Goal: Task Accomplishment & Management: Use online tool/utility

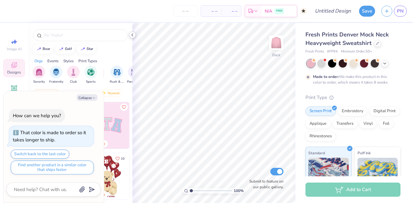
click at [132, 34] on polyline at bounding box center [132, 35] width 1 height 3
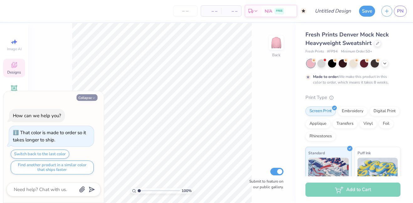
click at [87, 97] on button "Collapse" at bounding box center [87, 97] width 21 height 7
type textarea "x"
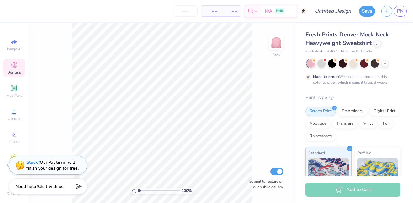
click at [17, 68] on icon at bounding box center [14, 65] width 8 height 8
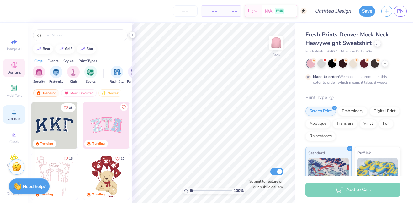
click at [7, 115] on div "Upload" at bounding box center [14, 114] width 22 height 18
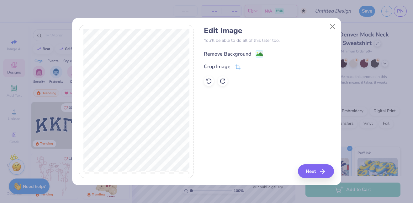
click at [240, 54] on div "Remove Background" at bounding box center [227, 54] width 47 height 8
click at [312, 169] on button "Next" at bounding box center [317, 171] width 36 height 14
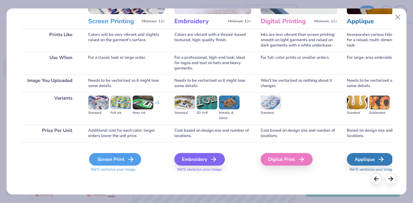
scroll to position [79, 0]
click at [112, 160] on div "Screen Print" at bounding box center [115, 159] width 52 height 13
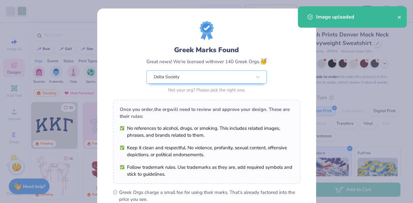
click at [209, 98] on body "Art colors – – Per Item – – Total Est. Delivery N/A FREE Design Title Save PN I…" at bounding box center [206, 101] width 413 height 203
type input "3.00"
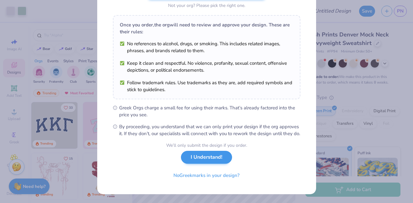
scroll to position [91, 0]
click at [214, 160] on button "I Understand!" at bounding box center [206, 157] width 51 height 13
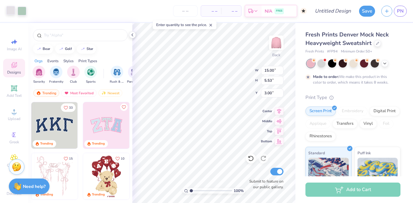
click at [12, 10] on div at bounding box center [10, 10] width 9 height 9
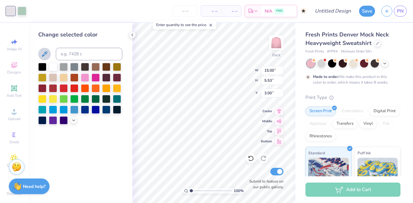
click at [43, 53] on icon at bounding box center [45, 54] width 8 height 8
click at [71, 120] on icon at bounding box center [73, 119] width 5 height 5
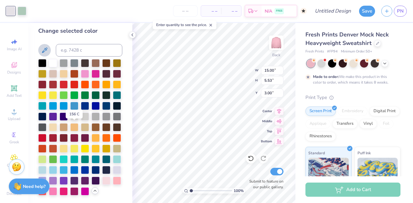
scroll to position [5, 0]
click at [116, 178] on div at bounding box center [117, 180] width 8 height 8
click at [22, 9] on div at bounding box center [22, 10] width 9 height 9
click at [106, 178] on div at bounding box center [106, 180] width 8 height 8
click at [53, 190] on div at bounding box center [53, 190] width 8 height 8
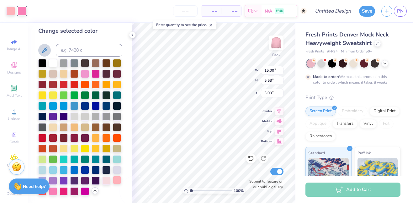
click at [115, 179] on div at bounding box center [117, 180] width 8 height 8
click at [63, 187] on div at bounding box center [64, 190] width 8 height 8
click at [252, 161] on icon at bounding box center [251, 158] width 6 height 6
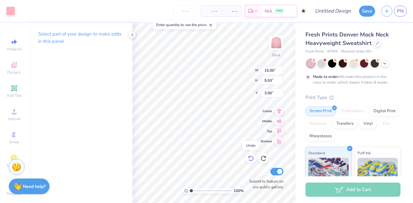
click at [252, 161] on icon at bounding box center [251, 158] width 6 height 6
click at [11, 11] on div at bounding box center [10, 10] width 9 height 9
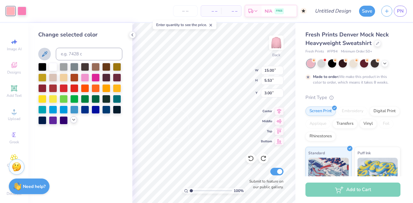
click at [74, 119] on icon at bounding box center [73, 119] width 5 height 5
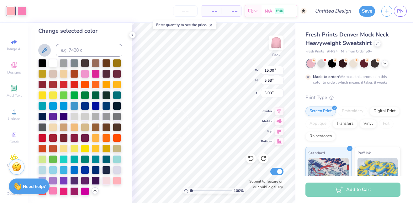
click at [51, 190] on div at bounding box center [53, 190] width 8 height 8
click at [251, 160] on icon at bounding box center [251, 158] width 6 height 6
click at [10, 11] on div at bounding box center [10, 10] width 9 height 9
click at [104, 182] on div at bounding box center [106, 180] width 8 height 8
click at [21, 10] on div at bounding box center [22, 10] width 9 height 9
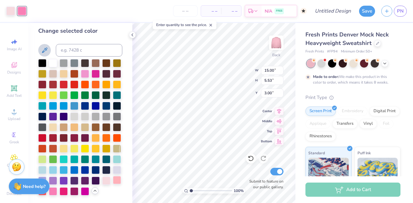
click at [115, 181] on div at bounding box center [117, 180] width 8 height 8
click at [44, 194] on div at bounding box center [42, 190] width 8 height 8
click at [54, 192] on div at bounding box center [53, 190] width 8 height 8
click at [95, 179] on div at bounding box center [96, 180] width 8 height 8
click at [11, 12] on div at bounding box center [10, 10] width 9 height 9
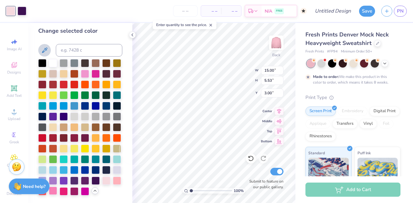
click at [55, 189] on div at bounding box center [53, 190] width 8 height 8
click at [22, 11] on div at bounding box center [22, 10] width 9 height 9
click at [105, 180] on div at bounding box center [106, 180] width 8 height 8
click at [117, 178] on div at bounding box center [117, 180] width 8 height 8
click at [106, 179] on div at bounding box center [106, 180] width 8 height 8
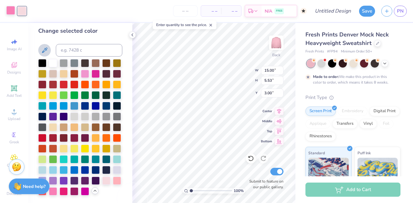
click at [7, 12] on div at bounding box center [10, 10] width 9 height 9
click at [120, 184] on div at bounding box center [117, 180] width 8 height 8
click at [104, 177] on div at bounding box center [106, 180] width 8 height 8
click at [251, 162] on div at bounding box center [251, 158] width 10 height 10
click at [21, 12] on div at bounding box center [22, 10] width 9 height 9
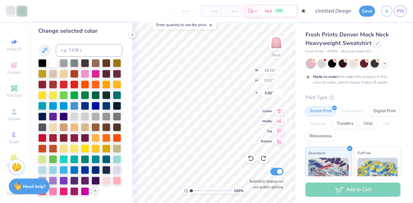
click at [15, 11] on div at bounding box center [10, 10] width 9 height 9
click at [106, 179] on div at bounding box center [106, 180] width 8 height 8
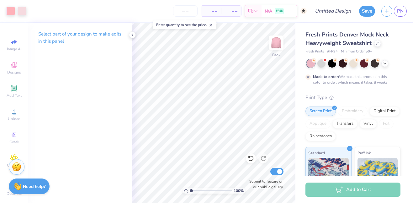
click at [347, 45] on span "Fresh Prints Denver Mock Neck Heavyweight Sweatshirt" at bounding box center [346, 39] width 83 height 16
click at [376, 42] on icon at bounding box center [377, 42] width 3 height 3
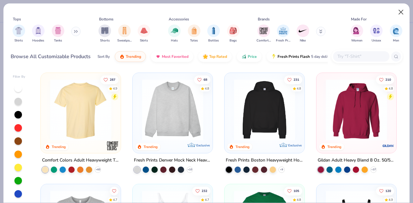
click at [400, 9] on button "Close" at bounding box center [401, 12] width 12 height 12
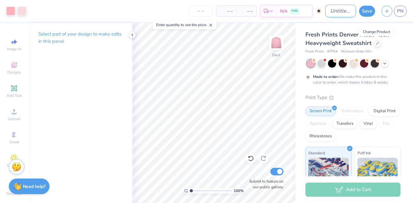
click at [340, 9] on input "Design Title" at bounding box center [340, 11] width 31 height 13
type input "PINK PARKE"
click at [366, 12] on button "Save" at bounding box center [367, 10] width 16 height 11
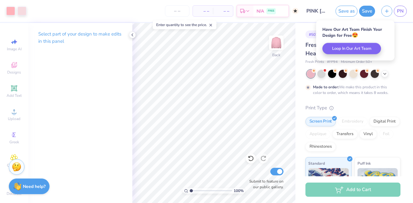
click at [403, 45] on div "# 507198A Original Proof Fresh Prints Denver Mock Neck Heavyweight Sweatshirt F…" at bounding box center [354, 161] width 118 height 276
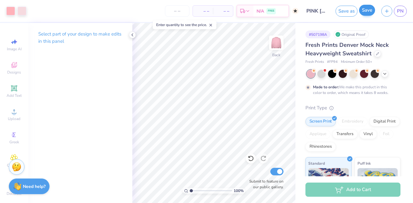
click at [368, 11] on button "Save" at bounding box center [367, 10] width 16 height 11
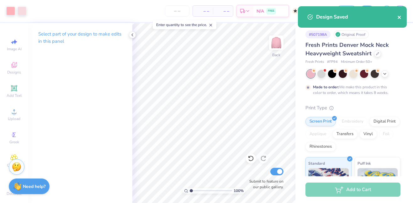
click at [400, 18] on icon "close" at bounding box center [399, 17] width 3 height 3
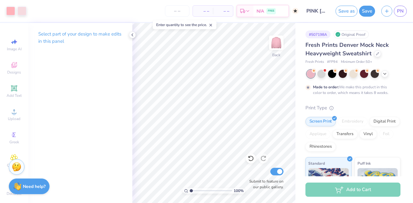
click at [399, 8] on div "Design Saved" at bounding box center [352, 6] width 111 height 3
click at [365, 12] on button "Save" at bounding box center [367, 10] width 16 height 11
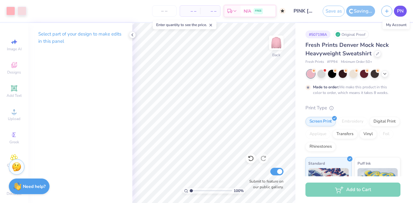
click at [402, 12] on span "PN" at bounding box center [400, 11] width 7 height 7
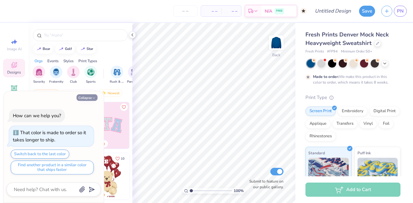
click at [91, 98] on button "Collapse" at bounding box center [87, 97] width 21 height 7
type textarea "x"
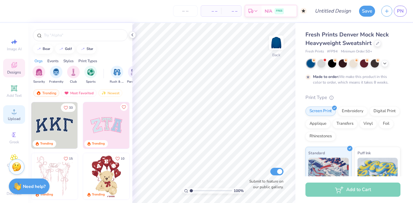
click at [15, 113] on icon at bounding box center [14, 111] width 4 height 4
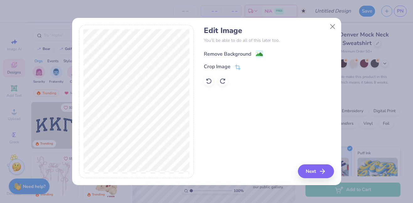
click at [223, 54] on div "Remove Background" at bounding box center [227, 54] width 47 height 8
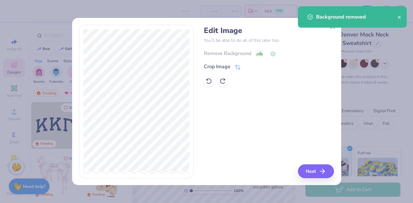
click at [314, 172] on button "Next" at bounding box center [316, 171] width 36 height 14
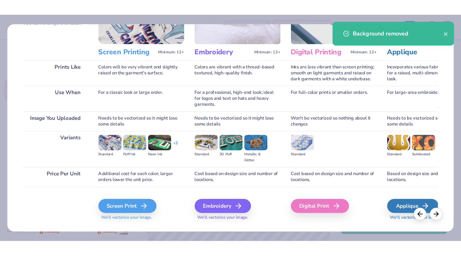
scroll to position [72, 0]
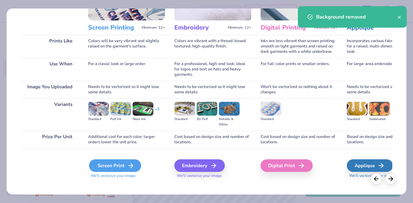
click at [114, 167] on div "Screen Print" at bounding box center [115, 165] width 52 height 13
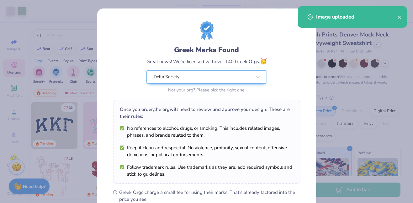
click at [222, 92] on body "Art colors – – Per Item – – Total Est. Delivery N/A FREE Design Title Save PN I…" at bounding box center [206, 101] width 413 height 203
type input "3.00"
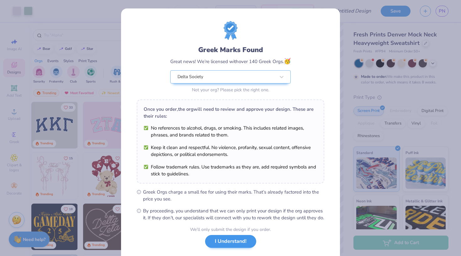
click at [232, 202] on button "I Understand!" at bounding box center [230, 241] width 51 height 13
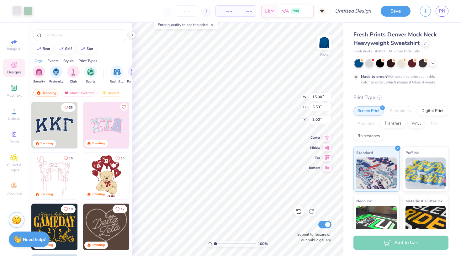
click at [15, 8] on div at bounding box center [17, 10] width 9 height 9
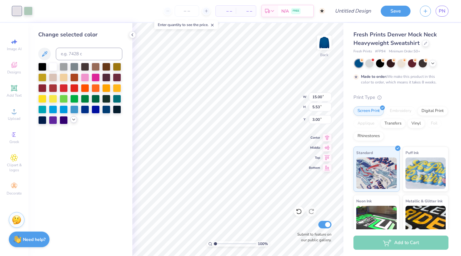
click at [71, 118] on div at bounding box center [73, 119] width 7 height 7
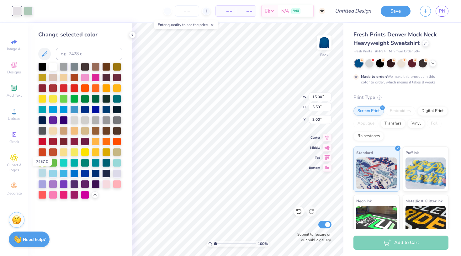
click at [40, 174] on div at bounding box center [42, 173] width 8 height 8
click at [24, 8] on div at bounding box center [28, 10] width 9 height 9
click at [53, 173] on div at bounding box center [53, 173] width 8 height 8
click at [17, 10] on div at bounding box center [17, 10] width 9 height 9
click at [53, 186] on div at bounding box center [53, 183] width 8 height 8
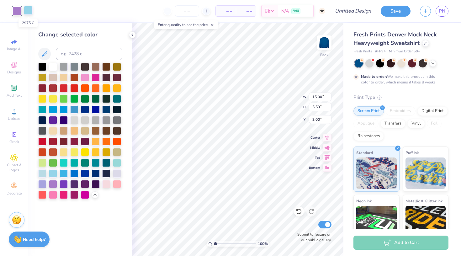
click at [26, 7] on div at bounding box center [28, 10] width 9 height 9
click at [42, 173] on div at bounding box center [42, 173] width 8 height 8
click at [16, 11] on div at bounding box center [17, 10] width 9 height 9
click at [54, 174] on div at bounding box center [53, 173] width 8 height 8
click at [72, 174] on div at bounding box center [74, 173] width 8 height 8
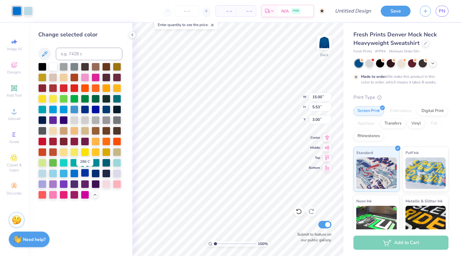
click at [83, 175] on div at bounding box center [85, 173] width 8 height 8
click at [30, 12] on div at bounding box center [28, 10] width 9 height 9
click at [52, 172] on div at bounding box center [53, 173] width 8 height 8
click at [16, 12] on div at bounding box center [17, 10] width 9 height 9
click at [72, 173] on div at bounding box center [74, 173] width 8 height 8
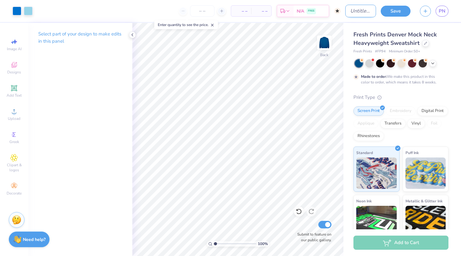
click at [346, 8] on input "Design Title" at bounding box center [360, 11] width 31 height 13
type input "BLUE PARKE"
click at [402, 12] on button "Save" at bounding box center [396, 10] width 30 height 11
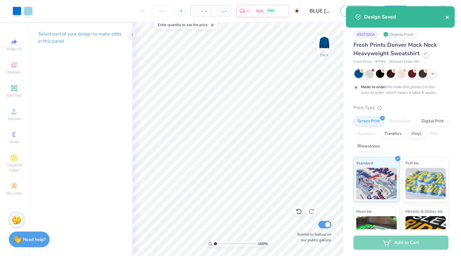
click at [413, 17] on icon "close" at bounding box center [447, 17] width 4 height 5
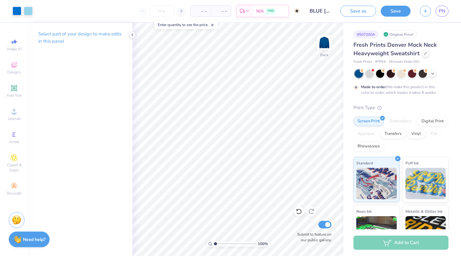
click at [413, 8] on div "Design Saved" at bounding box center [400, 6] width 111 height 3
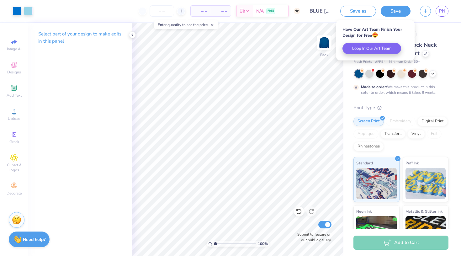
click at [413, 11] on div "PN" at bounding box center [434, 11] width 29 height 11
click at [413, 11] on span "PN" at bounding box center [442, 11] width 7 height 7
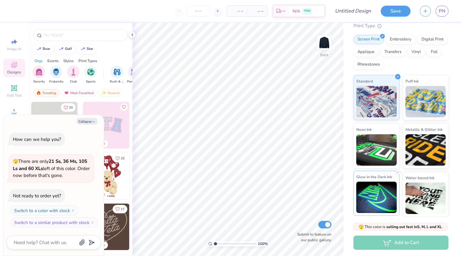
scroll to position [54, 0]
click at [90, 124] on button "Collapse" at bounding box center [87, 121] width 21 height 7
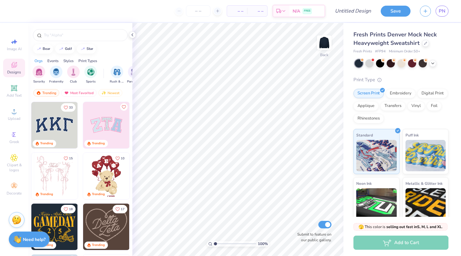
scroll to position [0, 0]
click at [425, 44] on icon at bounding box center [425, 42] width 3 height 3
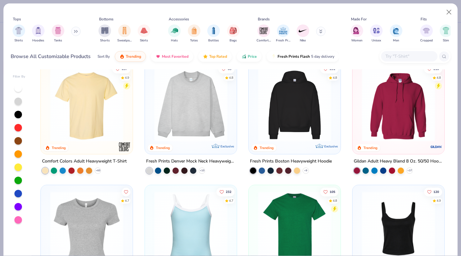
scroll to position [24, 0]
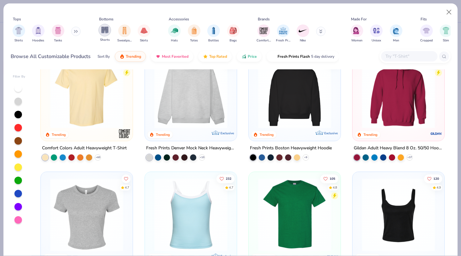
click at [104, 32] on img "filter for Shorts" at bounding box center [104, 29] width 7 height 7
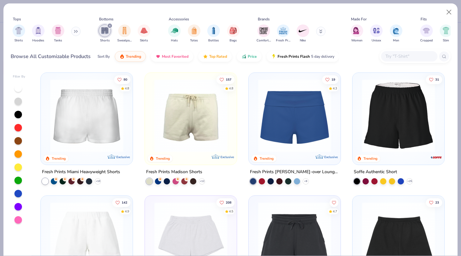
click at [93, 106] on img at bounding box center [86, 115] width 79 height 73
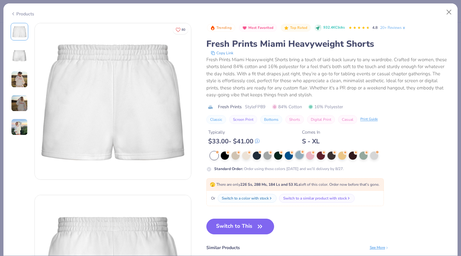
click at [298, 153] on div at bounding box center [299, 155] width 8 height 8
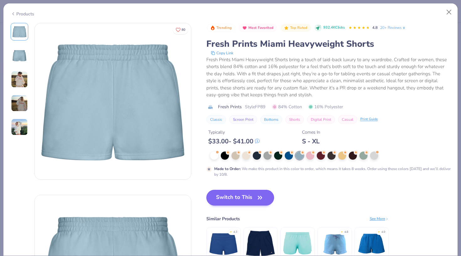
click at [252, 198] on button "Switch to This" at bounding box center [240, 198] width 68 height 16
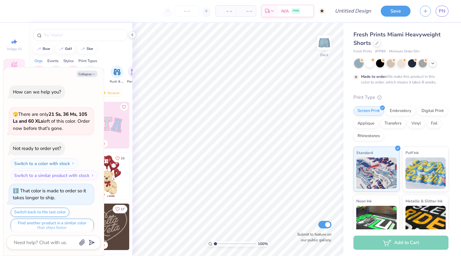
scroll to position [4, 0]
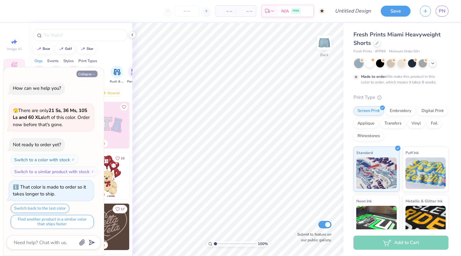
click at [86, 73] on button "Collapse" at bounding box center [87, 74] width 21 height 7
type textarea "x"
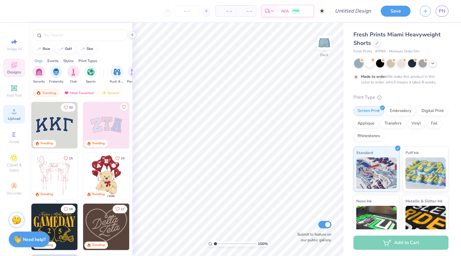
click at [15, 116] on span "Upload" at bounding box center [14, 118] width 13 height 5
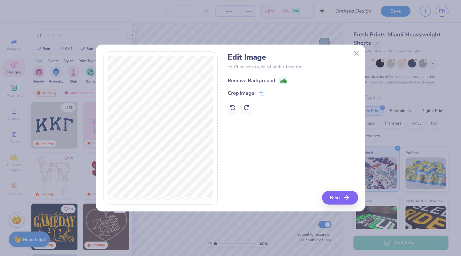
click at [250, 80] on div "Remove Background" at bounding box center [251, 81] width 47 height 8
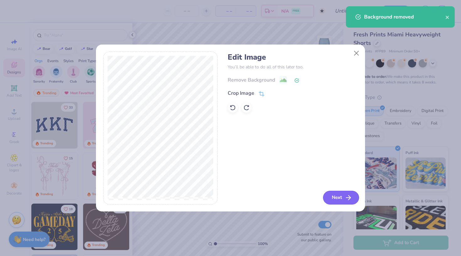
click at [335, 194] on button "Next" at bounding box center [341, 198] width 36 height 14
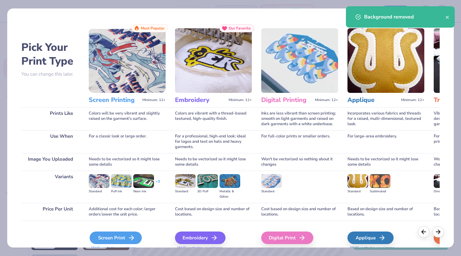
click at [129, 238] on icon at bounding box center [132, 238] width 8 height 8
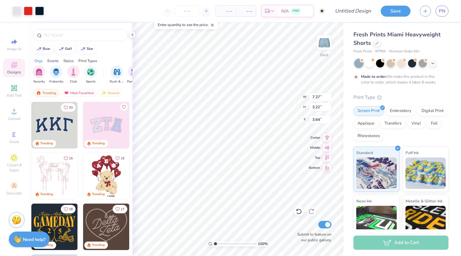
type input "3.52"
type input "1.56"
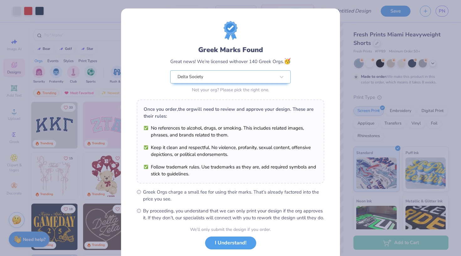
drag, startPoint x: 180, startPoint y: 160, endPoint x: 203, endPoint y: 161, distance: 22.6
click at [203, 161] on ul "No references to alcohol, drugs, or smoking. This includes related images, phra…" at bounding box center [231, 150] width 174 height 53
click at [235, 248] on button "I Understand!" at bounding box center [230, 241] width 51 height 13
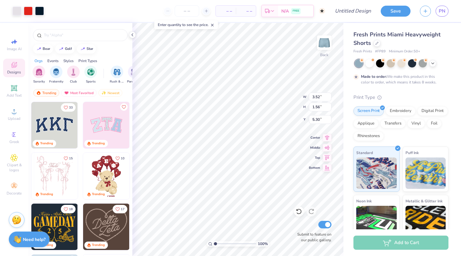
type input "7.84"
click at [344, 151] on div "Fresh Prints Miami Heavyweight Shorts Fresh Prints # FP89 Minimum Order: 50 + M…" at bounding box center [402, 155] width 118 height 265
click at [354, 6] on input "Design Title" at bounding box center [360, 11] width 31 height 13
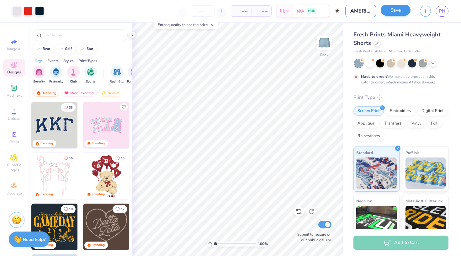
type input "AMERICA PARKE SHORT"
click at [393, 9] on button "Save" at bounding box center [396, 10] width 30 height 11
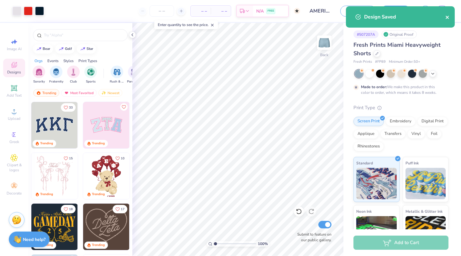
click at [449, 17] on icon "close" at bounding box center [447, 17] width 4 height 5
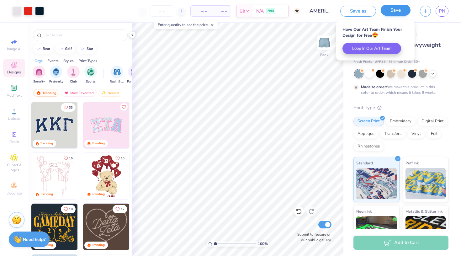
click at [393, 13] on button "Save" at bounding box center [396, 10] width 30 height 11
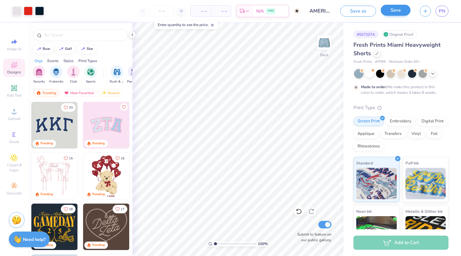
click at [392, 6] on button "Save" at bounding box center [396, 10] width 30 height 11
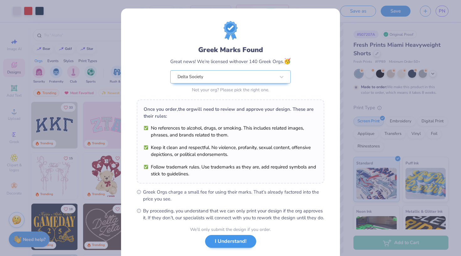
click at [241, 248] on button "I Understand!" at bounding box center [230, 241] width 51 height 13
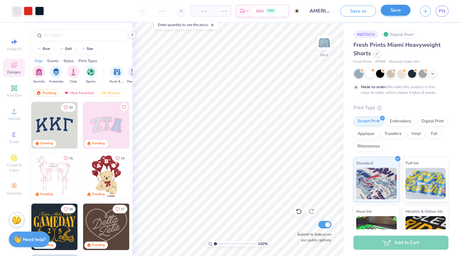
click at [400, 10] on button "Save" at bounding box center [396, 10] width 30 height 11
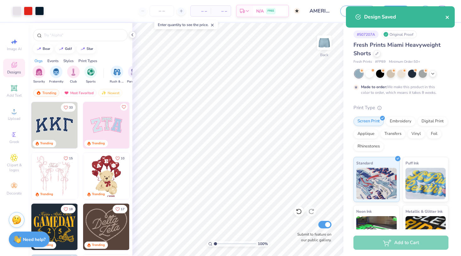
click at [448, 18] on icon "close" at bounding box center [447, 17] width 3 height 3
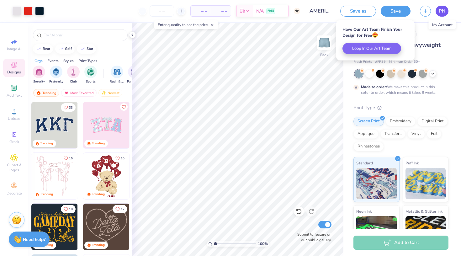
click at [442, 10] on span "PN" at bounding box center [442, 11] width 7 height 7
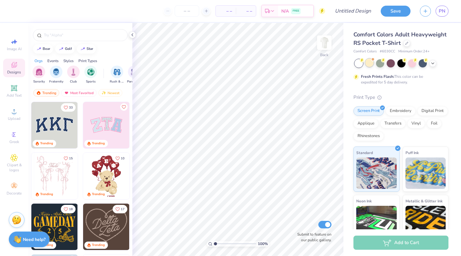
click at [367, 65] on div at bounding box center [369, 63] width 8 height 8
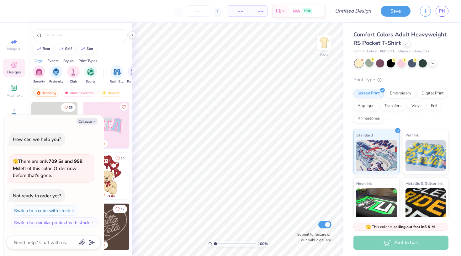
scroll to position [33, 0]
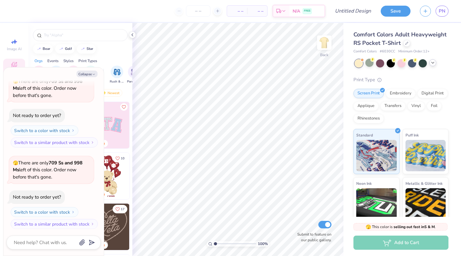
click at [433, 64] on icon at bounding box center [432, 62] width 5 height 5
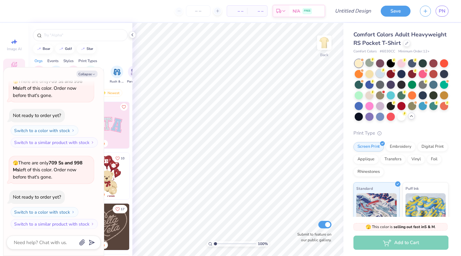
click at [379, 74] on div at bounding box center [380, 73] width 8 height 8
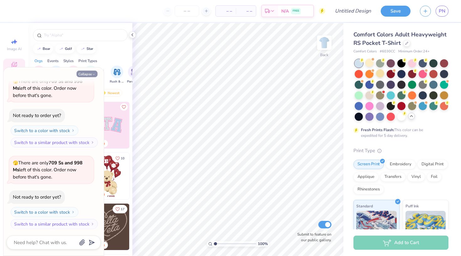
click at [90, 75] on button "Collapse" at bounding box center [87, 74] width 21 height 7
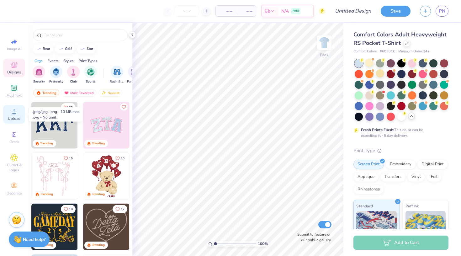
click at [13, 119] on span "Upload" at bounding box center [14, 118] width 13 height 5
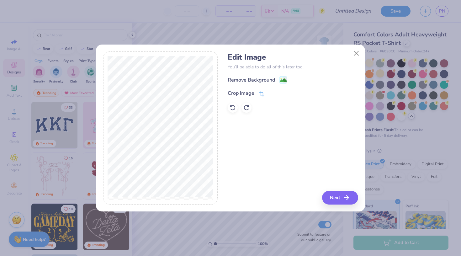
click at [256, 84] on div "Remove Background Crop Image" at bounding box center [293, 94] width 130 height 37
click at [251, 94] on div "Crop Image" at bounding box center [241, 94] width 27 height 8
click at [335, 196] on div "Edit Image You’ll be able to do all of this later too. Remove Background Crop I…" at bounding box center [293, 127] width 130 height 153
click at [272, 91] on button at bounding box center [272, 93] width 7 height 7
click at [281, 81] on image at bounding box center [283, 80] width 7 height 7
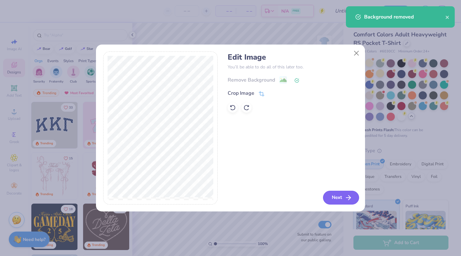
click at [337, 195] on button "Next" at bounding box center [341, 198] width 36 height 14
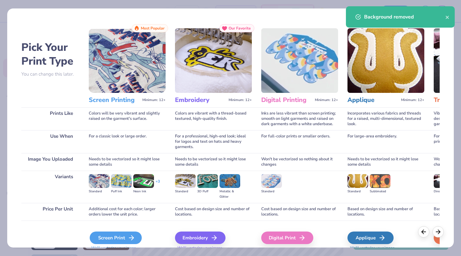
click at [114, 235] on div "Screen Print" at bounding box center [116, 237] width 52 height 13
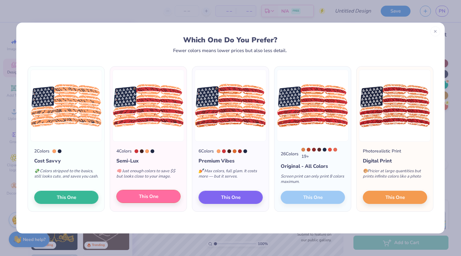
click at [157, 197] on span "This One" at bounding box center [148, 196] width 19 height 7
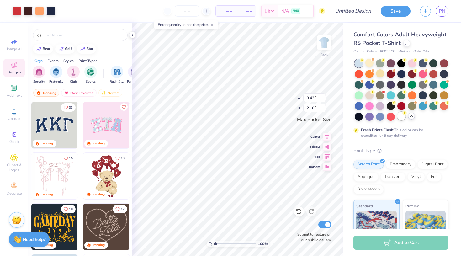
click at [403, 117] on div at bounding box center [401, 116] width 8 height 8
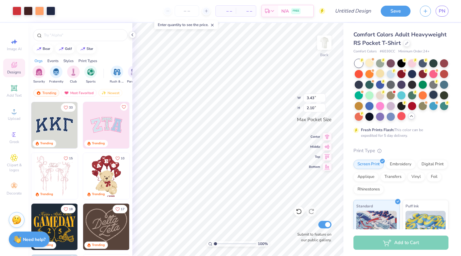
click at [434, 97] on div at bounding box center [433, 95] width 8 height 8
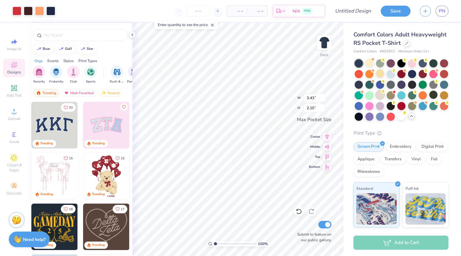
click at [379, 96] on div at bounding box center [380, 95] width 8 height 8
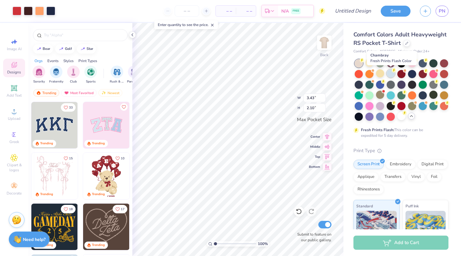
click at [364, 62] on circle at bounding box center [362, 60] width 4 height 4
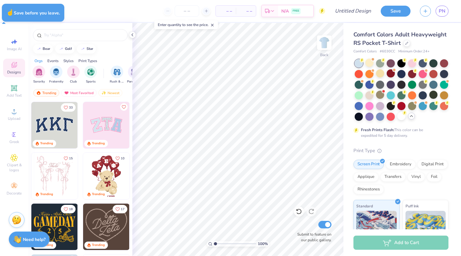
type textarea "x"
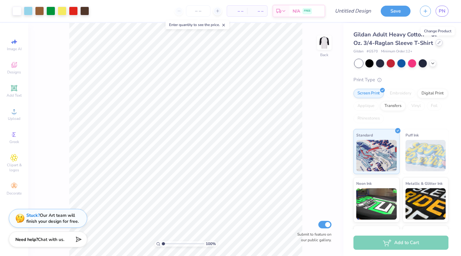
click at [436, 40] on div at bounding box center [439, 42] width 7 height 7
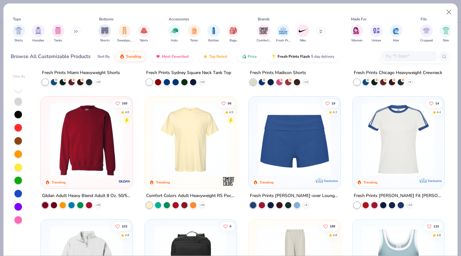
scroll to position [467, 0]
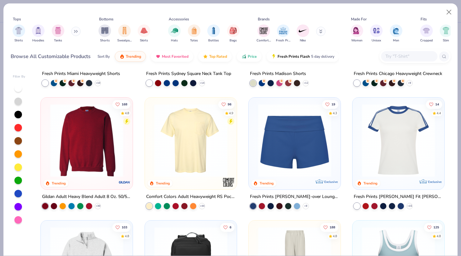
click at [197, 123] on img at bounding box center [190, 140] width 79 height 73
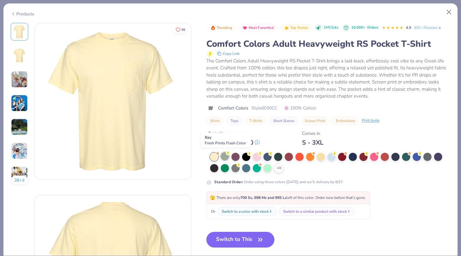
click at [225, 153] on div at bounding box center [225, 156] width 8 height 8
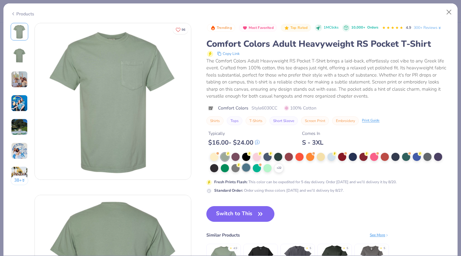
click at [247, 164] on div at bounding box center [246, 167] width 8 height 8
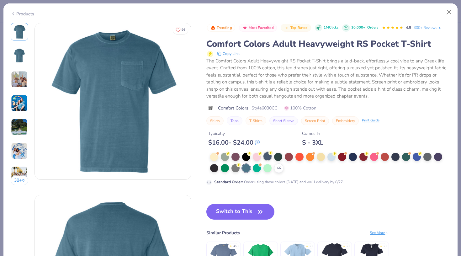
click at [269, 156] on div at bounding box center [267, 156] width 8 height 8
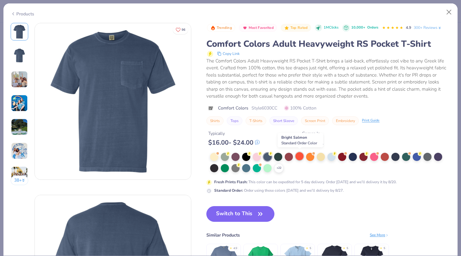
click at [301, 157] on div at bounding box center [299, 156] width 8 height 8
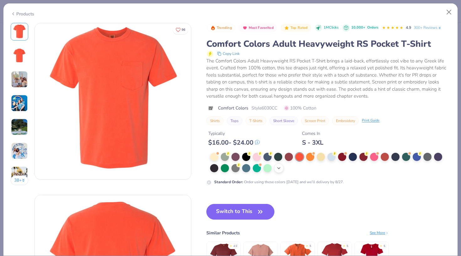
click at [277, 166] on icon at bounding box center [278, 168] width 5 height 5
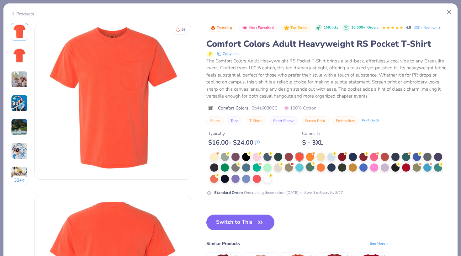
click at [309, 166] on div at bounding box center [310, 167] width 8 height 8
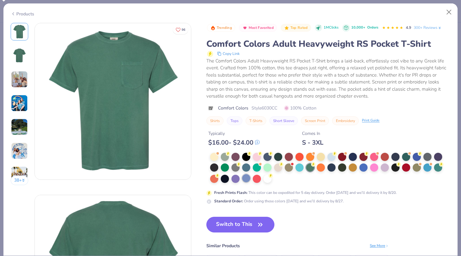
click at [244, 179] on div at bounding box center [246, 178] width 8 height 8
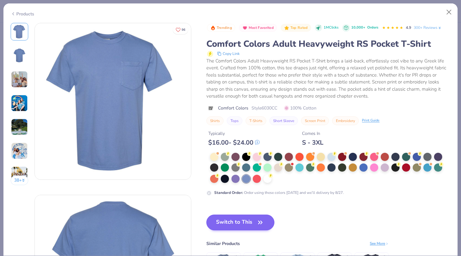
click at [252, 221] on button "Switch to This" at bounding box center [240, 222] width 68 height 16
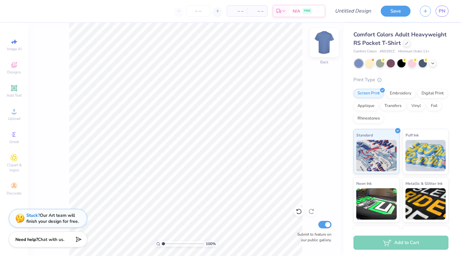
click at [326, 40] on img at bounding box center [324, 42] width 25 height 25
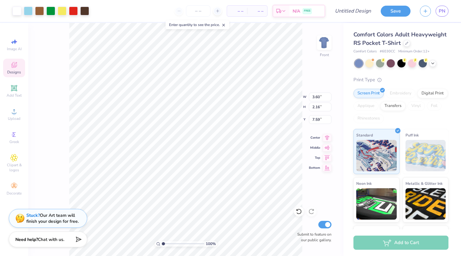
type input "5.25"
type input "3.15"
type input "3.80"
type input "12.71"
type input "7.61"
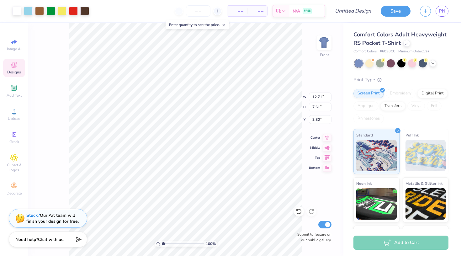
type input "4.77"
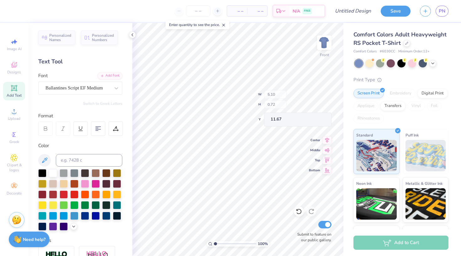
type input "4.56"
type input "0.53"
type input "11.79"
type textarea "Kappa Alpha"
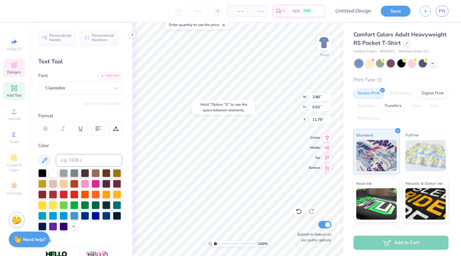
type input "11.76"
type textarea "Kappa Alpha Order"
type input "5.10"
type input "0.72"
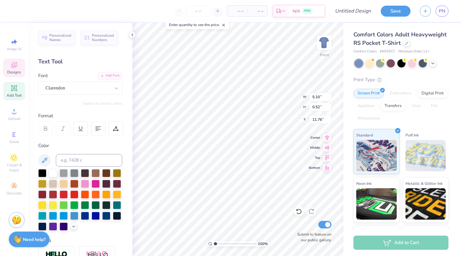
type input "11.67"
type textarea "Beach ‘25"
type input "3.16"
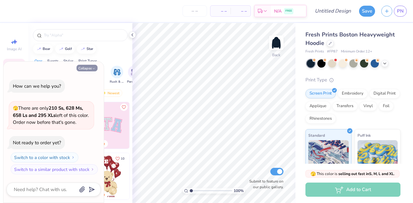
click at [85, 66] on button "Collapse" at bounding box center [87, 68] width 21 height 7
type textarea "x"
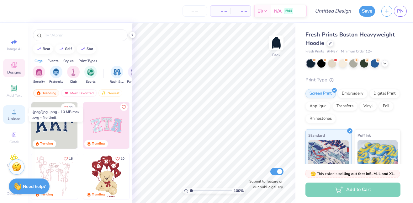
click at [12, 115] on icon at bounding box center [14, 112] width 8 height 8
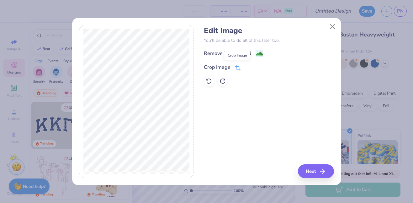
click at [235, 66] on icon at bounding box center [237, 68] width 4 height 4
click at [254, 53] on div "Remove Background Crop Image" at bounding box center [269, 67] width 130 height 37
click at [248, 65] on icon at bounding box center [248, 67] width 4 height 4
click at [261, 55] on image at bounding box center [259, 54] width 7 height 7
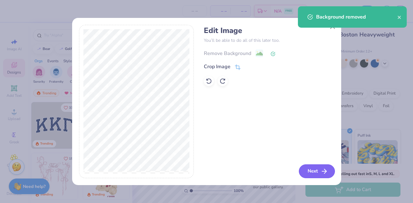
click at [318, 169] on button "Next" at bounding box center [317, 171] width 36 height 14
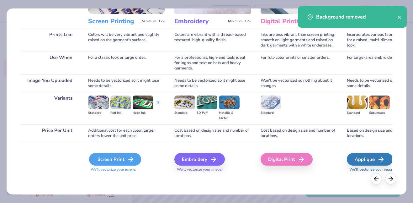
scroll to position [79, 0]
click at [106, 157] on div "Screen Print" at bounding box center [115, 159] width 52 height 13
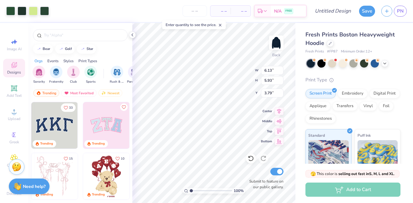
type input "4.59"
type input "8.27"
type input "8.00"
type input "3.65"
type input "2.57"
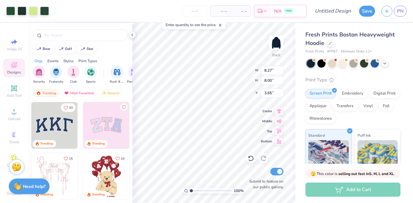
type input "2.49"
type input "9.16"
click at [278, 140] on icon at bounding box center [279, 140] width 9 height 8
type input "10.51"
type input "1.69"
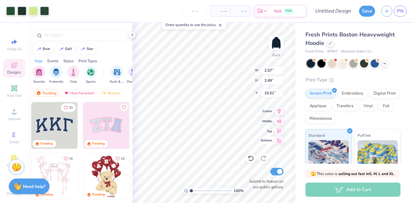
type input "1.64"
type input "11.36"
type input "2.65"
type input "2.56"
type input "10.44"
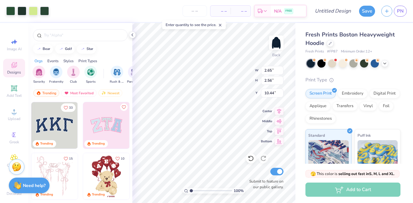
click at [33, 184] on strong "Need help?" at bounding box center [34, 185] width 23 height 6
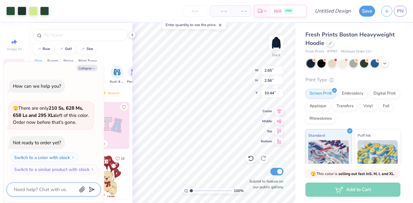
click at [33, 190] on textarea at bounding box center [45, 189] width 64 height 8
type textarea "x"
type textarea "C"
type textarea "x"
type textarea "Ca"
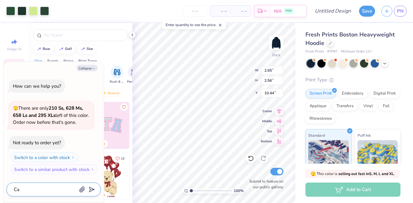
type textarea "x"
type textarea "Can"
type textarea "x"
type textarea "Can"
type textarea "x"
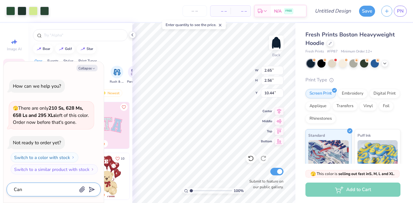
type textarea "Can y"
type textarea "x"
type textarea "Can yo"
type textarea "x"
type textarea "Can you"
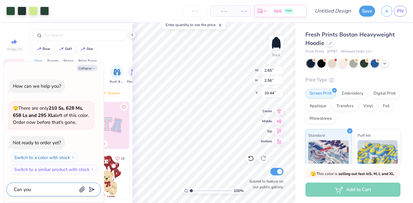
type textarea "x"
type textarea "Can you"
type textarea "x"
type textarea "Can you p"
type textarea "x"
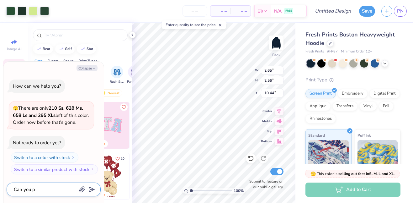
type textarea "Can you pl"
type textarea "x"
type textarea "Can you pla"
type textarea "x"
type textarea "Can you plac"
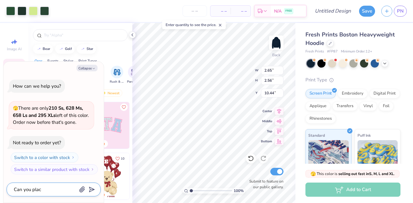
type textarea "x"
type textarea "Can you place"
type textarea "x"
type textarea "Can you place"
type textarea "x"
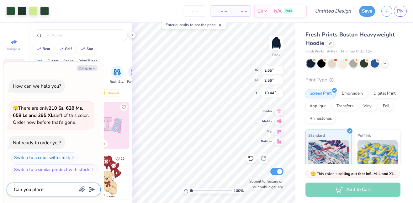
type textarea "Can you place t"
type textarea "x"
type textarea "Can you place th"
type textarea "x"
type textarea "Can you place the"
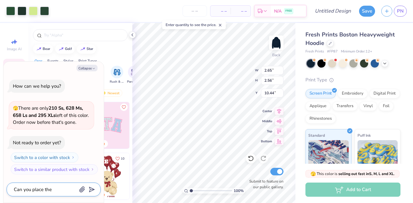
type textarea "x"
type textarea "Can you place the"
type textarea "x"
type textarea "Can you place the s"
type textarea "x"
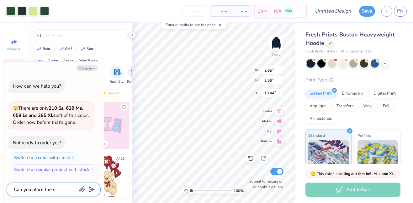
type textarea "Can you place the sn"
type textarea "x"
type textarea "Can you place the sna"
type textarea "x"
type textarea "Can you place the snal"
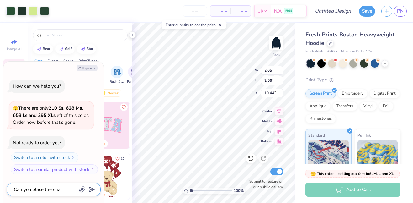
type textarea "x"
type textarea "Can you place the snall"
type textarea "x"
type textarea "Can you place the small"
type textarea "x"
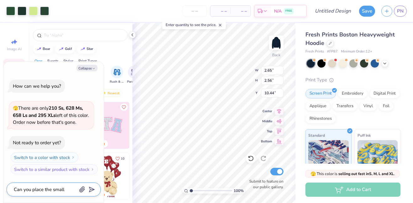
type textarea "Can you place the small b"
type textarea "x"
type textarea "Can you place the small be"
type textarea "x"
type textarea "Can you place the small bea"
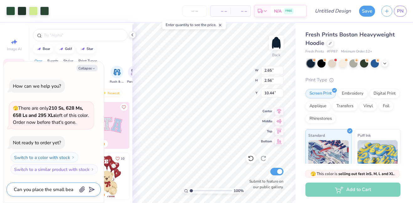
type textarea "x"
type textarea "Can you place the small bear"
type textarea "x"
type textarea "Can you place the small bear"
type textarea "x"
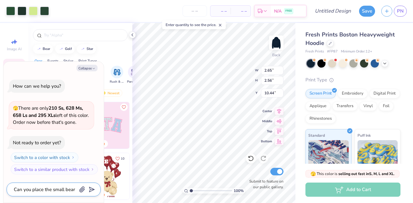
type textarea "Can you place the small bear a"
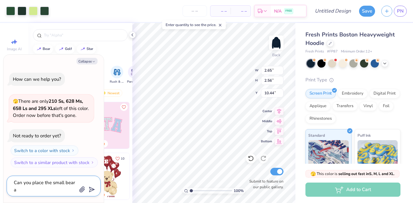
type textarea "x"
type textarea "Can you place the small bear at"
type textarea "x"
type textarea "Can you place the small bear at"
type textarea "x"
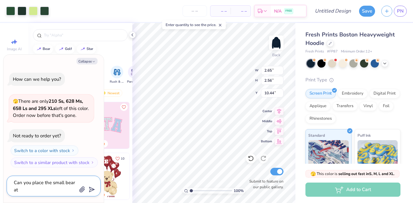
type textarea "Can you place the small bear at t"
type textarea "x"
type textarea "Can you place the small bear at th"
type textarea "x"
type textarea "Can you place the small bear at the"
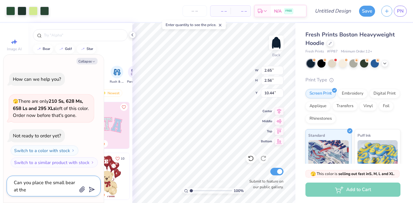
type textarea "x"
type textarea "Can you place the small bear at the"
type textarea "x"
type textarea "Can you place the small bear at the b"
type textarea "x"
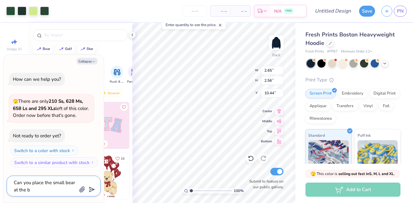
type textarea "Can you place the small bear at the bo"
type textarea "x"
type textarea "Can you place the small bear at the bot"
type textarea "x"
type textarea "Can you place the small bear at the bott"
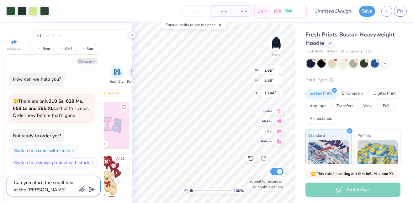
type textarea "x"
type textarea "Can you place the small bear at the botto"
type textarea "x"
type textarea "Can you place the small bear at the bottom"
type textarea "x"
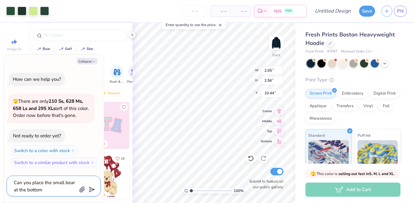
type textarea "Can you place the small bear at the bottom"
type textarea "x"
type textarea "Can you place the small bear at the bottom l"
type textarea "x"
type textarea "Can you place the small bear at the bottom le"
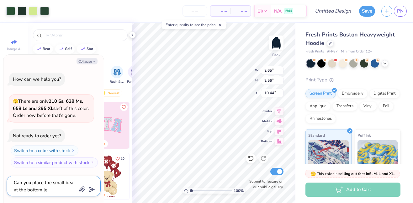
type textarea "x"
type textarea "Can you place the small bear at the bottom let"
type textarea "x"
type textarea "Can you place the small bear at the bottom let"
type textarea "x"
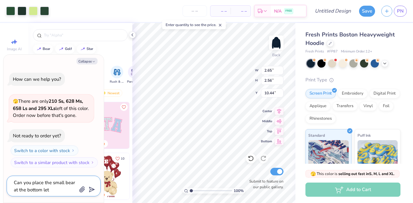
type textarea "Can you place the small bear at the bottom let"
type textarea "x"
type textarea "Can you place the small bear at the bottom le"
type textarea "x"
type textarea "Can you place the small bear at the bottom lef"
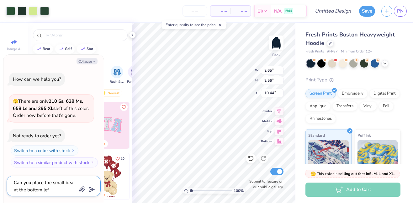
type textarea "x"
type textarea "Can you place the small bear at the bottom left"
type textarea "x"
type textarea "Can you place the small bear at the bottom left"
type textarea "x"
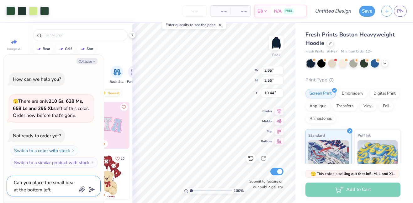
type textarea "Can you place the small bear at the bottom left c"
type textarea "x"
type textarea "Can you place the small bear at the bottom left co"
type textarea "x"
type textarea "Can you place the small bear at the bottom left cor"
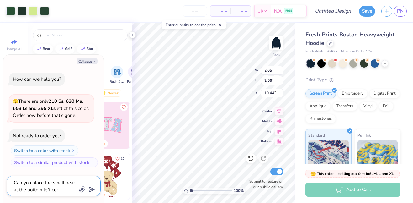
type textarea "x"
type textarea "Can you place the small bear at the bottom left corb"
type textarea "x"
type textarea "Can you place the small bear at the bottom left corbe"
type textarea "x"
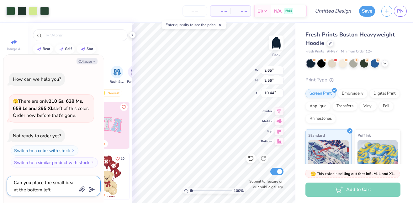
type textarea "Can you place the small bear at the bottom left corber"
type textarea "x"
type textarea "Can you place the small bear at the bottom left corner"
type textarea "x"
type textarea "Can you place the small bear at the bottom left corner o"
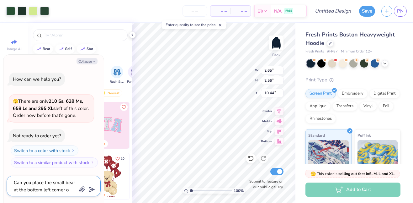
type textarea "x"
type textarea "Can you place the small bear at the bottom left corner of"
type textarea "x"
type textarea "Can you place the small bear at the bottom left corner of"
type textarea "x"
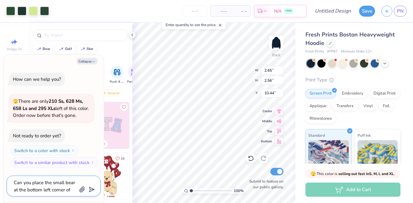
type textarea "Can you place the small bear at the bottom left corner of t"
type textarea "x"
type textarea "Can you place the small bear at the bottom left corner of th"
type textarea "x"
type textarea "Can you place the small bear at the bottom left corner of the"
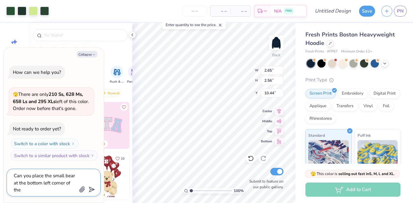
type textarea "x"
type textarea "Can you place the small bear at the bottom left corner of the"
type textarea "x"
type textarea "Can you place the small bear at the bottom left corner of the p"
type textarea "x"
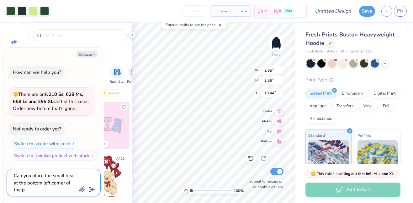
type textarea "Can you place the small bear at the bottom left corner of the po"
type textarea "x"
type textarea "Can you place the small bear at the bottom left corner of the poc"
type textarea "x"
type textarea "Can you place the small bear at the bottom left corner of the pock"
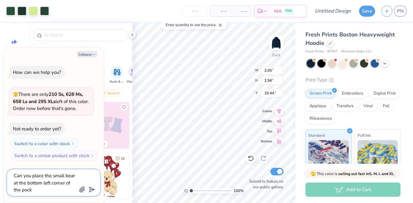
type textarea "x"
type textarea "Can you place the small bear at the bottom left corner of the pocke"
type textarea "x"
type textarea "Can you place the small bear at the bottom left corner of the pocket"
click at [88, 186] on button "submit" at bounding box center [90, 188] width 7 height 7
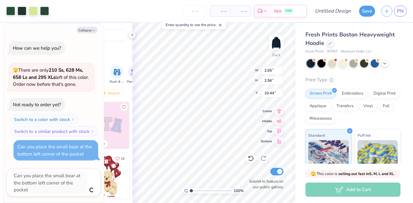
type textarea "x"
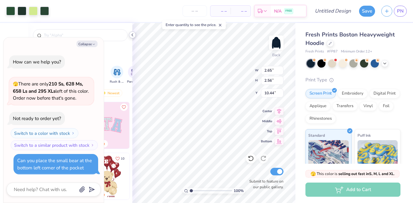
click at [133, 34] on icon at bounding box center [132, 34] width 5 height 5
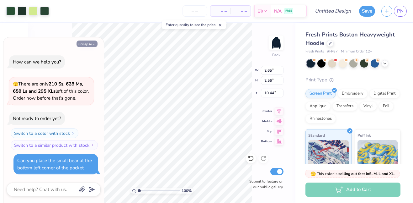
click at [90, 45] on button "Collapse" at bounding box center [87, 43] width 21 height 7
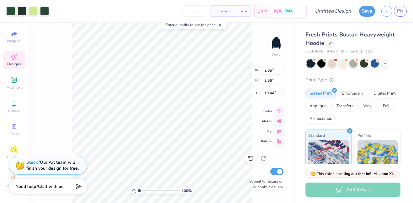
scroll to position [8, 0]
click at [15, 178] on div "Need help? Chat with us." at bounding box center [48, 185] width 78 height 16
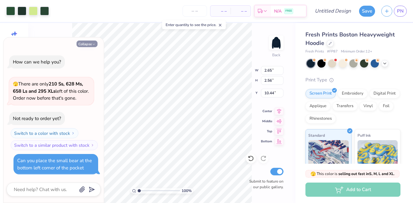
click at [90, 46] on button "Collapse" at bounding box center [87, 43] width 21 height 7
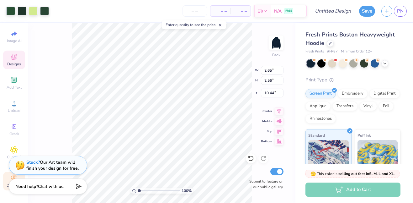
click at [13, 176] on icon at bounding box center [14, 178] width 6 height 4
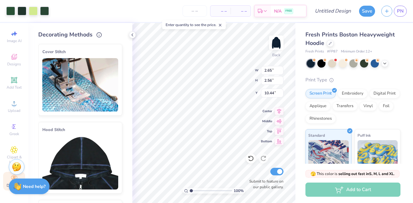
click at [95, 157] on img at bounding box center [80, 162] width 76 height 53
click at [119, 129] on div "Hood Stitch" at bounding box center [80, 157] width 84 height 71
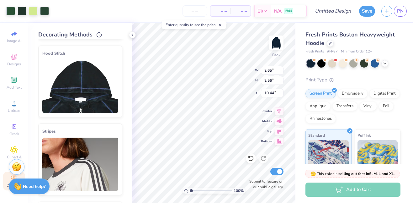
scroll to position [77, 0]
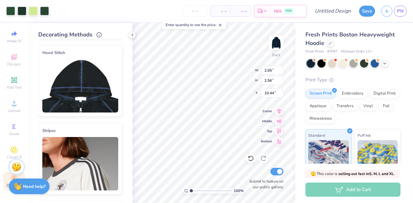
click at [98, 88] on img at bounding box center [80, 85] width 76 height 53
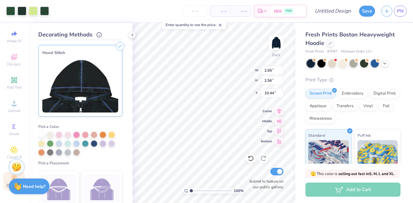
click at [98, 88] on img at bounding box center [80, 85] width 76 height 53
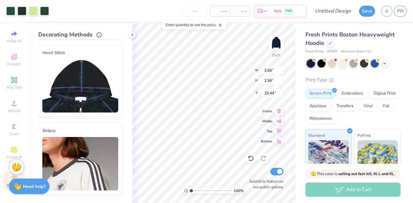
click at [98, 88] on img at bounding box center [80, 85] width 76 height 53
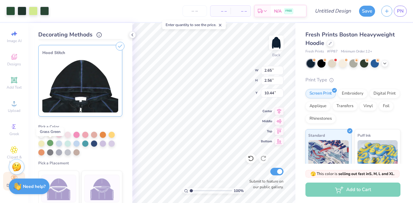
click at [47, 144] on div at bounding box center [50, 143] width 6 height 6
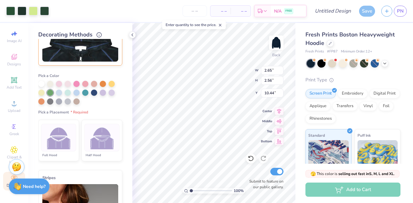
click at [113, 148] on img at bounding box center [102, 138] width 24 height 24
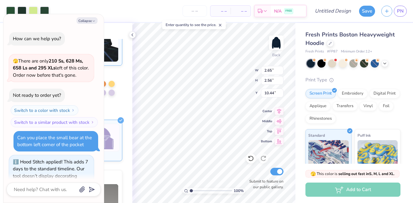
scroll to position [20, 0]
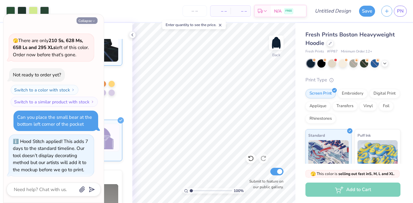
click at [90, 19] on button "Collapse" at bounding box center [87, 20] width 21 height 7
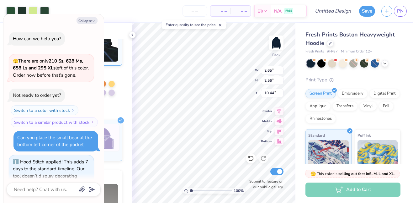
scroll to position [50, 0]
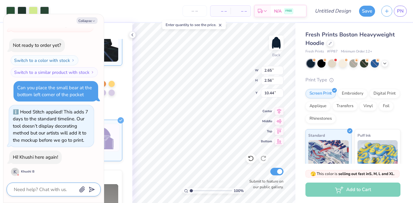
click at [44, 187] on textarea at bounding box center [45, 189] width 64 height 8
type textarea "x"
type textarea "h"
type textarea "x"
type textarea "hi"
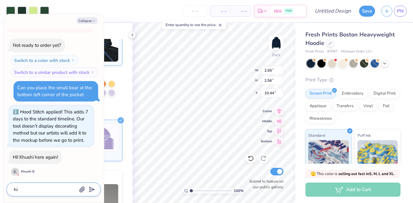
type textarea "x"
type textarea "hi!"
type textarea "x"
type textarea "hi"
type textarea "x"
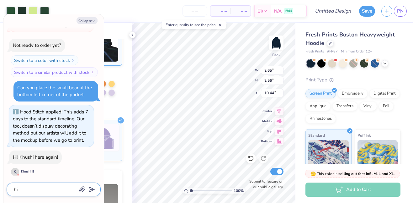
type textarea "h"
type textarea "x"
type textarea "H"
type textarea "x"
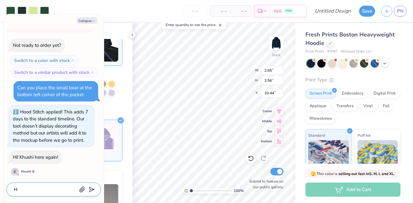
type textarea "Hi"
type textarea "x"
type textarea "Hi!"
type textarea "x"
type textarea "Hi!"
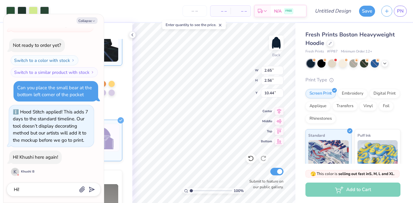
scroll to position [67, 0]
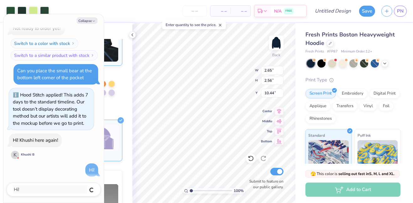
type textarea "x"
type textarea "A"
type textarea "x"
type textarea "Ar"
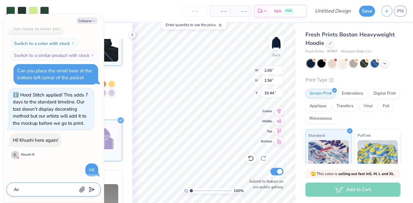
type textarea "x"
type textarea "Are"
type textarea "x"
type textarea "Are"
type textarea "x"
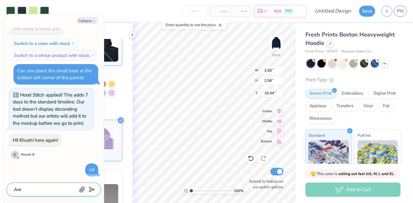
type textarea "Are y"
type textarea "x"
type textarea "Are yo"
type textarea "x"
type textarea "Are you"
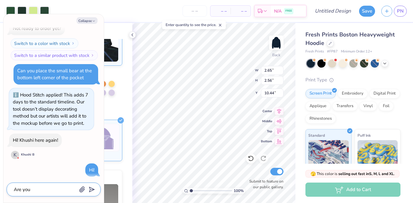
type textarea "x"
type textarea "Are you"
type textarea "x"
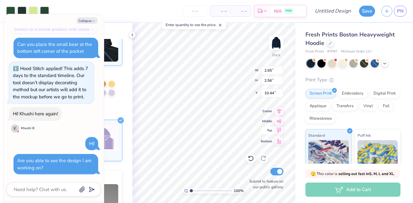
scroll to position [91, 0]
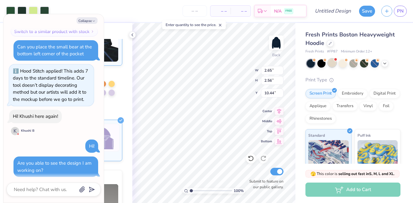
click at [330, 62] on div at bounding box center [332, 63] width 8 height 8
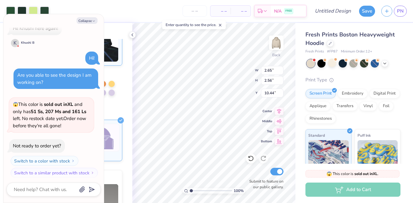
click at [312, 61] on div at bounding box center [311, 63] width 8 height 8
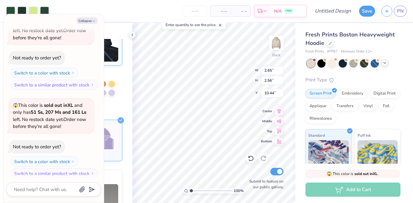
click at [386, 63] on icon at bounding box center [384, 62] width 5 height 5
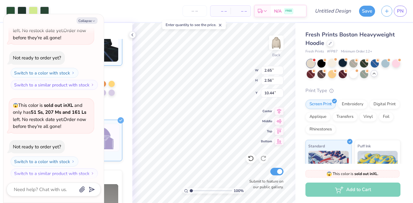
click at [346, 61] on div at bounding box center [343, 63] width 8 height 8
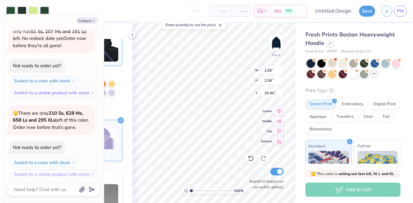
scroll to position [390, 0]
click at [88, 20] on button "Collapse" at bounding box center [87, 20] width 21 height 7
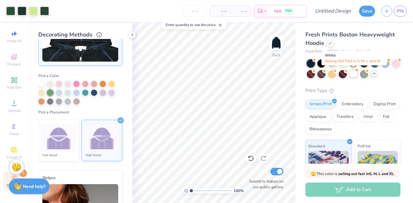
click at [355, 75] on div at bounding box center [353, 73] width 8 height 8
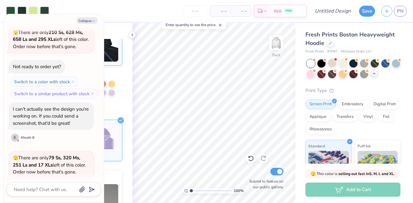
scroll to position [515, 0]
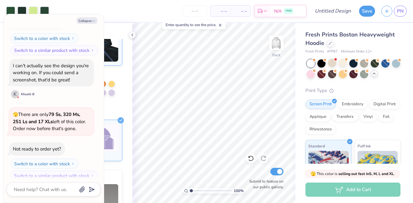
click at [313, 61] on span at bounding box center [313, 59] width 3 height 3
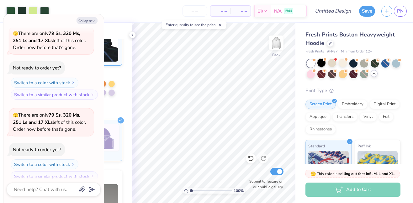
click at [322, 61] on div at bounding box center [321, 63] width 8 height 8
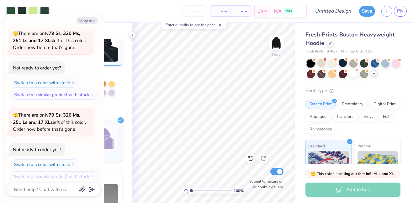
scroll to position [676, 0]
click at [343, 61] on div at bounding box center [343, 63] width 8 height 8
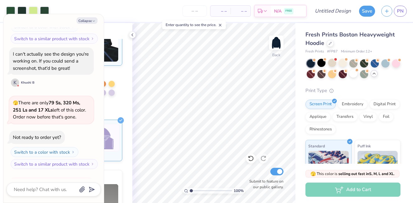
scroll to position [527, 0]
click at [90, 21] on button "Collapse" at bounding box center [87, 20] width 21 height 7
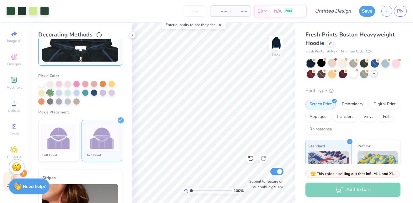
click at [120, 120] on icon at bounding box center [121, 120] width 6 height 6
click at [102, 149] on img at bounding box center [102, 138] width 24 height 24
click at [62, 145] on img at bounding box center [59, 138] width 24 height 24
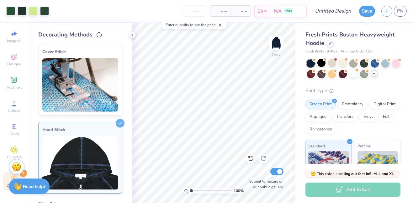
scroll to position [0, 0]
click at [117, 124] on icon at bounding box center [120, 123] width 9 height 9
click at [120, 122] on icon at bounding box center [120, 123] width 9 height 9
click at [132, 34] on icon at bounding box center [132, 34] width 5 height 5
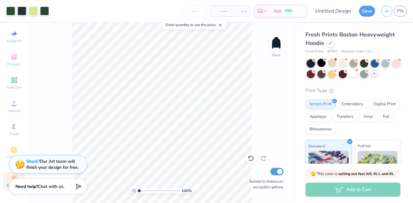
click at [34, 161] on strong "Stuck?" at bounding box center [32, 161] width 13 height 6
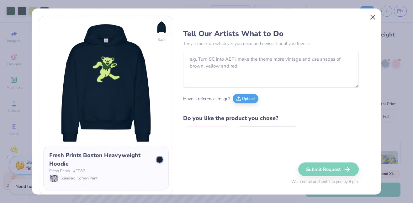
click at [371, 15] on button "Close" at bounding box center [373, 17] width 12 height 12
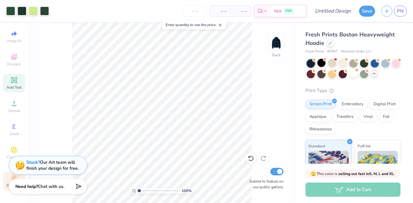
click at [16, 84] on div "Add Text" at bounding box center [14, 83] width 22 height 18
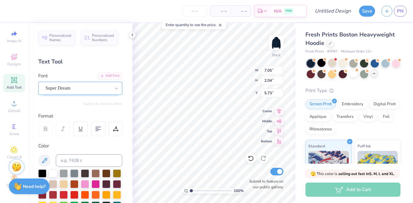
click at [83, 92] on div at bounding box center [77, 88] width 65 height 8
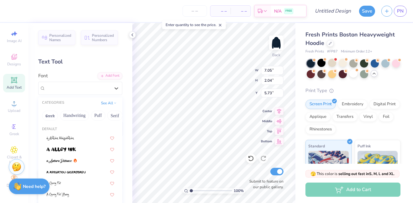
scroll to position [9, 0]
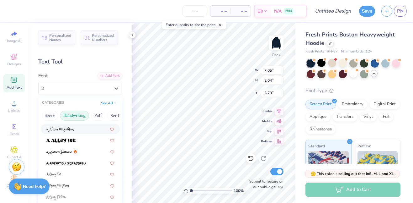
click at [81, 116] on button "Handwriting" at bounding box center [74, 115] width 29 height 10
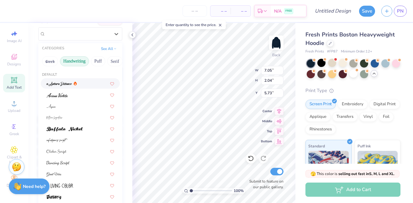
scroll to position [1, 0]
click at [98, 62] on button "Puff" at bounding box center [98, 61] width 14 height 10
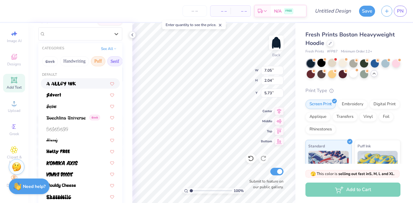
click at [110, 63] on button "Serif" at bounding box center [114, 61] width 15 height 10
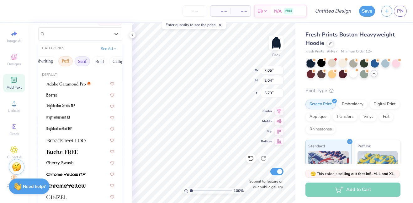
scroll to position [0, 48]
click at [85, 64] on button "Bold" at bounding box center [84, 61] width 15 height 10
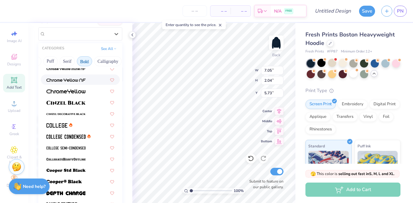
scroll to position [17, 0]
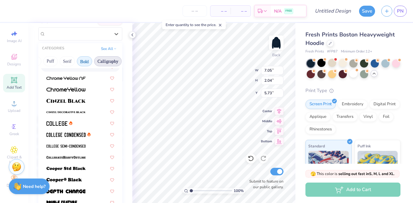
click at [108, 60] on button "Calligraphy" at bounding box center [108, 61] width 28 height 10
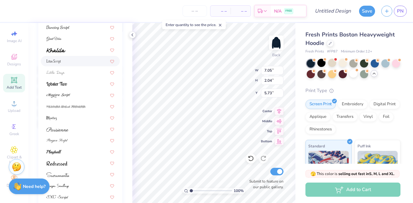
scroll to position [105, 0]
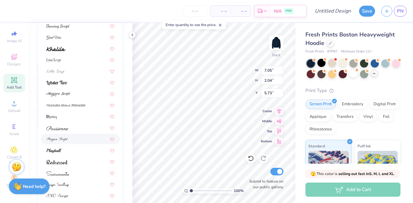
click at [72, 142] on div at bounding box center [80, 138] width 68 height 7
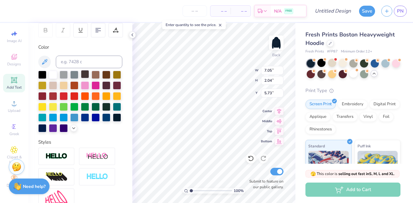
scroll to position [92, 0]
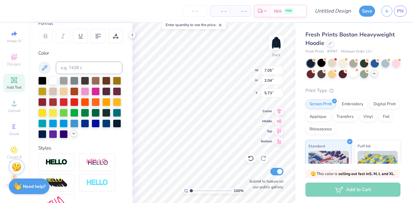
click at [72, 134] on icon at bounding box center [73, 133] width 5 height 5
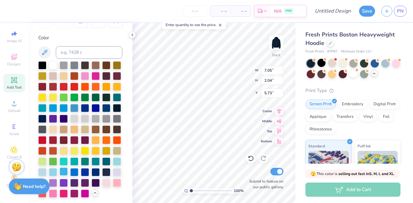
scroll to position [113, 0]
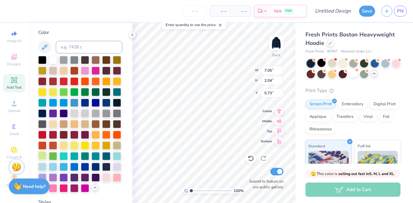
click at [43, 159] on div at bounding box center [42, 155] width 8 height 8
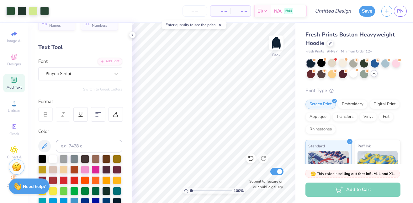
scroll to position [11, 0]
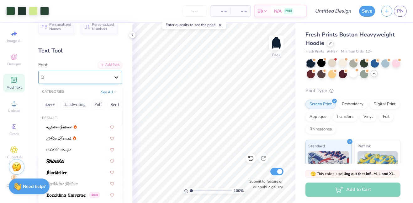
click at [118, 78] on icon at bounding box center [116, 77] width 6 height 6
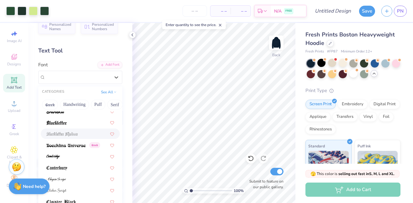
scroll to position [140, 0]
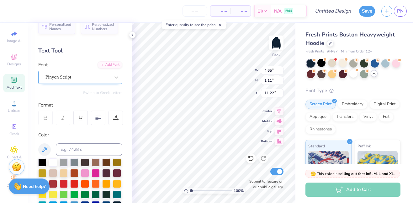
click at [119, 71] on div at bounding box center [116, 77] width 11 height 13
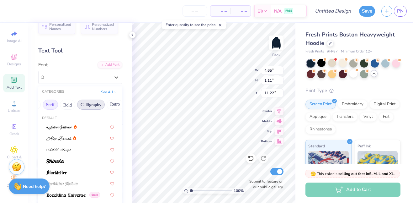
scroll to position [0, 116]
click at [41, 104] on button "Calligraphy" at bounding box center [40, 104] width 28 height 10
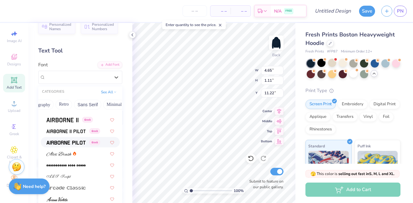
scroll to position [161, 0]
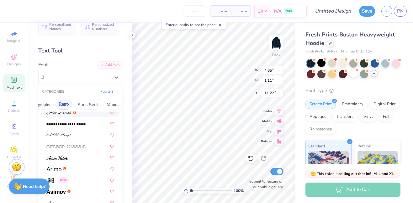
click at [61, 106] on button "Retro" at bounding box center [63, 104] width 17 height 10
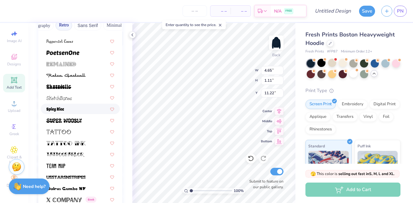
scroll to position [91, 0]
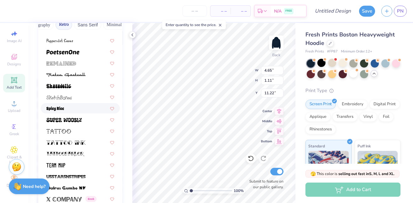
click at [65, 107] on div at bounding box center [80, 108] width 68 height 7
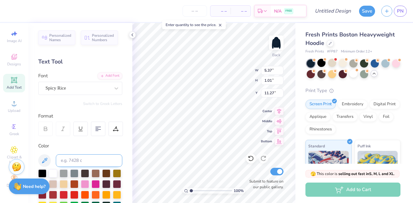
scroll to position [0, 0]
click at [104, 87] on div "Spicy Rice" at bounding box center [78, 88] width 66 height 10
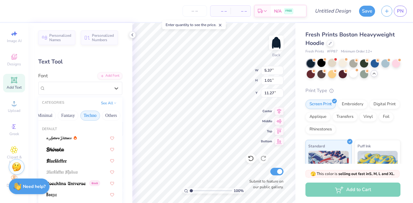
scroll to position [0, 185]
click at [112, 114] on button "Others" at bounding box center [111, 115] width 18 height 10
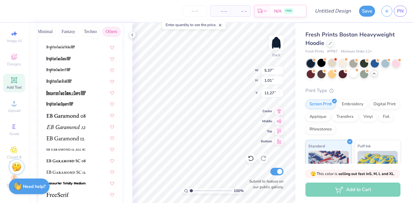
scroll to position [88, 0]
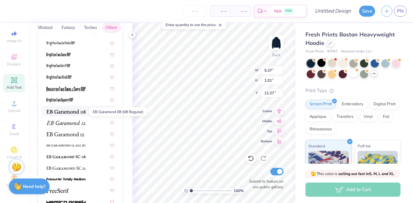
click at [67, 109] on span at bounding box center [65, 111] width 39 height 7
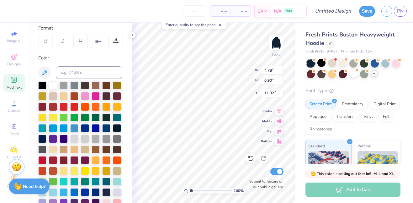
scroll to position [63, 0]
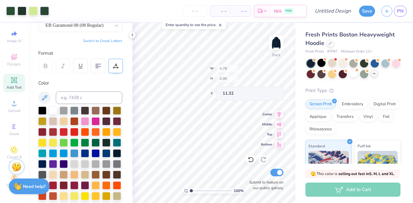
click at [246, 81] on div "100 % Back W 4.78 H 0.90 Y 11.32 Center Middle Top Bottom Submit to feature on …" at bounding box center [213, 113] width 163 height 180
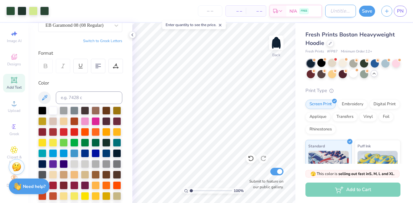
click at [335, 8] on input "Design Title" at bounding box center [340, 11] width 31 height 13
click at [371, 9] on button "Save" at bounding box center [367, 10] width 16 height 11
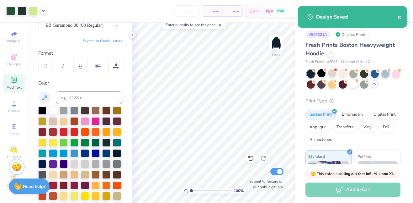
click at [398, 17] on icon "close" at bounding box center [399, 17] width 4 height 5
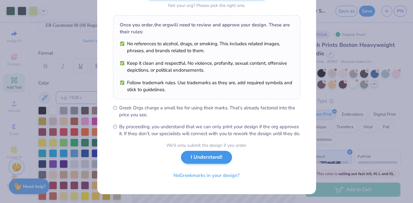
scroll to position [91, 0]
click at [214, 165] on div "We’ll only submit the design if you order. I Understand! No Greek marks in your…" at bounding box center [206, 162] width 81 height 40
click at [215, 156] on button "I Understand!" at bounding box center [206, 157] width 51 height 13
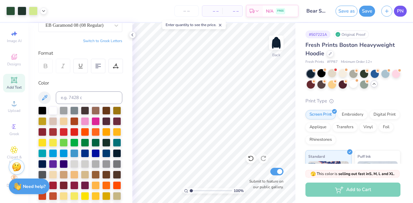
click at [401, 12] on span "PN" at bounding box center [400, 11] width 7 height 7
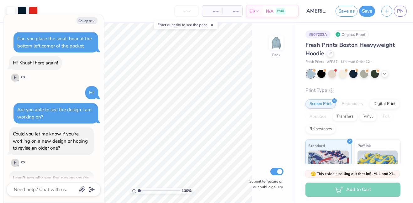
scroll to position [212, 0]
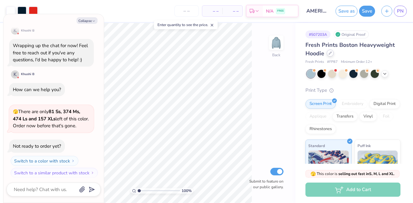
click at [329, 52] on icon at bounding box center [330, 52] width 3 height 3
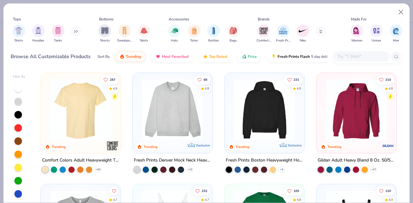
click at [164, 118] on img at bounding box center [172, 109] width 67 height 61
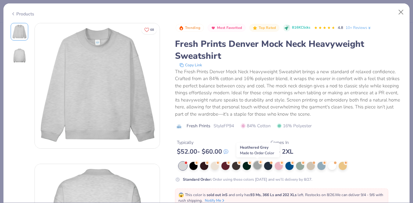
click at [257, 166] on div at bounding box center [257, 165] width 8 height 8
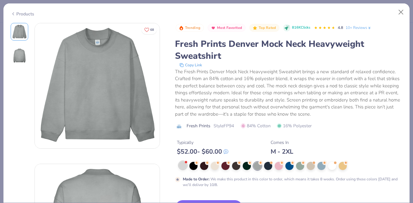
click at [182, 162] on div at bounding box center [183, 165] width 8 height 8
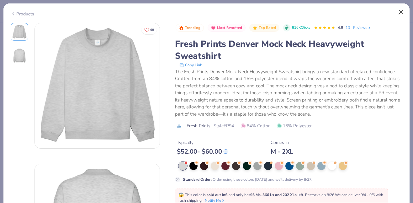
click at [401, 13] on button "Close" at bounding box center [401, 12] width 12 height 12
type textarea "x"
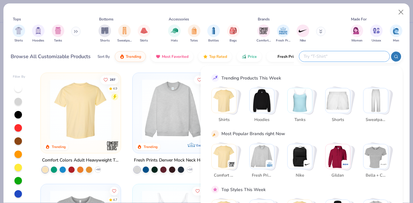
click at [350, 54] on input "text" at bounding box center [344, 56] width 82 height 7
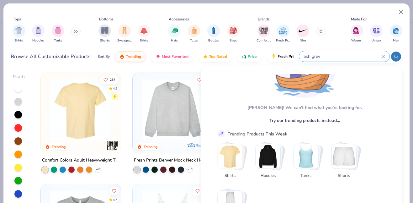
scroll to position [38, 0]
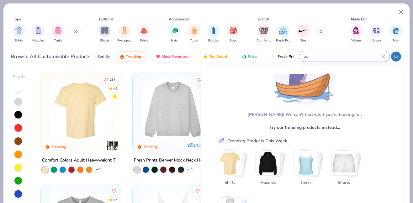
type input "a"
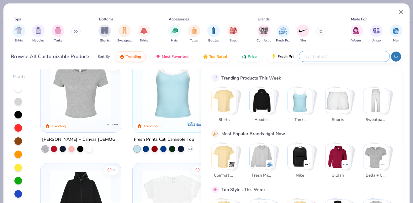
scroll to position [113, 0]
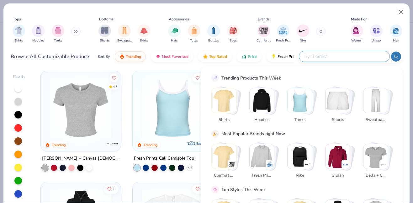
click at [375, 45] on div "Women Unisex Men" at bounding box center [376, 33] width 55 height 23
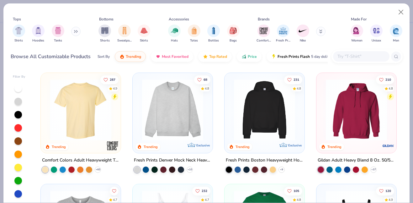
scroll to position [0, 0]
click at [283, 167] on icon at bounding box center [281, 169] width 5 height 5
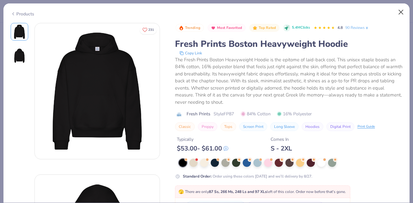
click at [403, 9] on button "Close" at bounding box center [401, 12] width 12 height 12
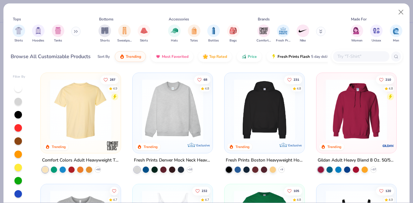
click at [157, 131] on img at bounding box center [172, 109] width 67 height 61
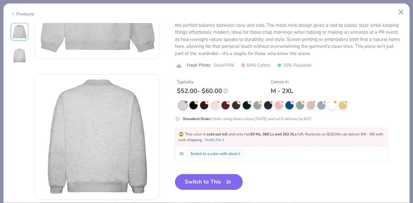
scroll to position [98, 0]
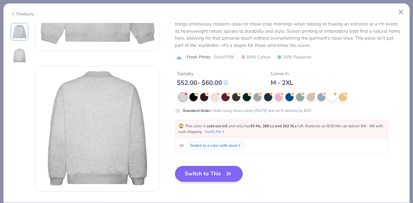
click at [214, 177] on button "Switch to This" at bounding box center [209, 174] width 68 height 16
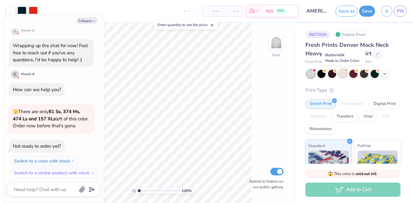
click at [344, 75] on div at bounding box center [343, 73] width 8 height 8
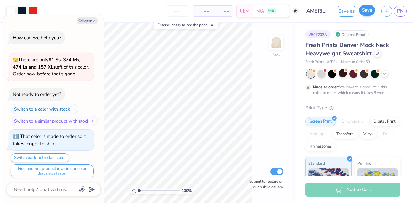
click at [366, 13] on button "Save" at bounding box center [367, 10] width 16 height 11
type textarea "x"
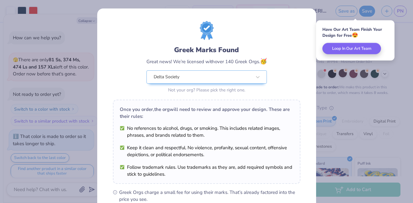
click at [273, 3] on div "Greek Marks Found Great news! We’re licensed with over 140 Greek Orgs. 🥳 Delta …" at bounding box center [206, 101] width 413 height 203
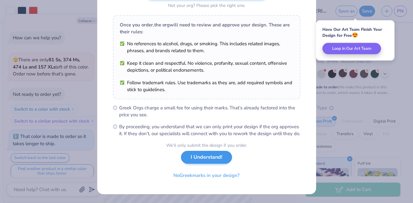
scroll to position [91, 0]
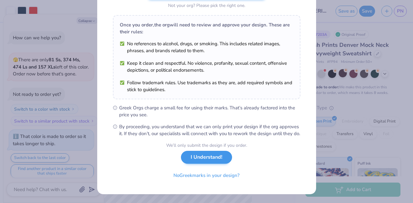
click at [194, 156] on button "I Understand!" at bounding box center [206, 157] width 51 height 13
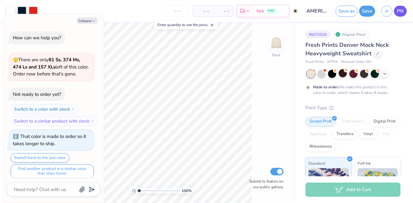
click at [400, 10] on span "PN" at bounding box center [400, 11] width 7 height 7
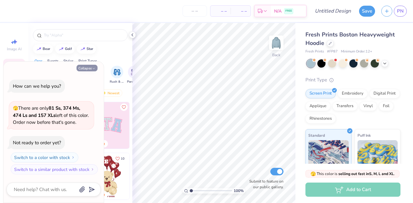
click at [82, 70] on button "Collapse" at bounding box center [87, 68] width 21 height 7
type textarea "x"
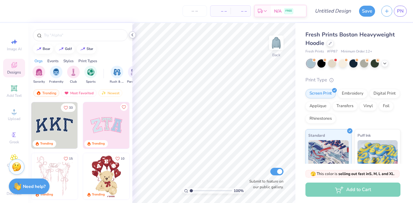
click at [132, 34] on icon at bounding box center [132, 34] width 5 height 5
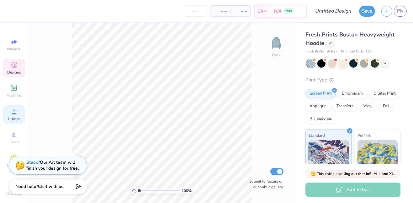
click at [13, 112] on icon at bounding box center [14, 112] width 8 height 8
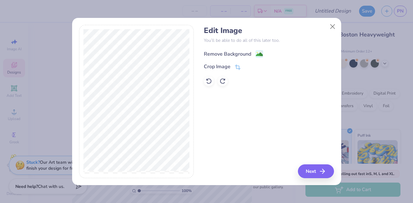
click at [215, 51] on div "Remove Background" at bounding box center [227, 54] width 47 height 8
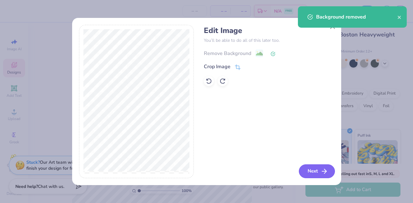
click at [320, 172] on button "Next" at bounding box center [317, 171] width 36 height 14
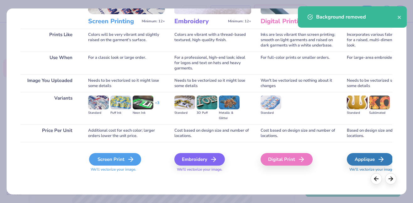
click at [114, 158] on div "Screen Print" at bounding box center [115, 159] width 52 height 13
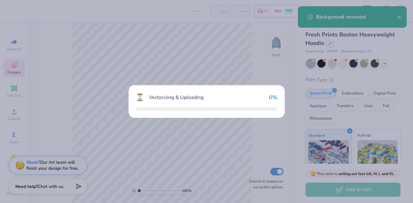
scroll to position [79, 0]
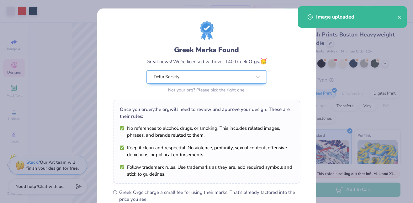
click at [186, 88] on body "Art colors – – Per Item – – Total Est. Delivery N/A FREE Design Title Save PN I…" at bounding box center [206, 101] width 413 height 203
type input "4.03"
click at [399, 16] on icon "close" at bounding box center [399, 17] width 4 height 5
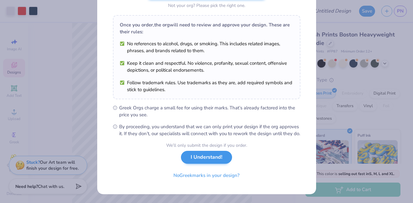
scroll to position [91, 0]
click at [211, 156] on button "I Understand!" at bounding box center [206, 157] width 51 height 13
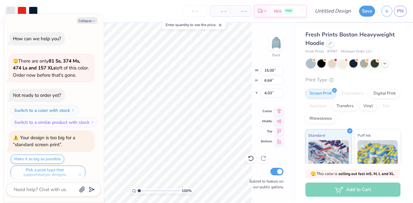
scroll to position [4, 0]
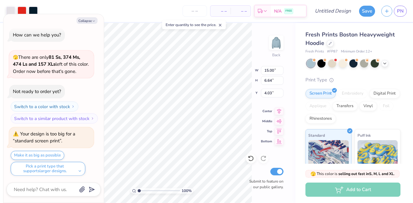
type textarea "x"
type input "4.17"
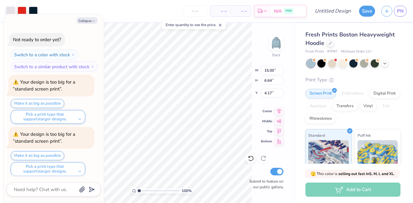
type textarea "x"
type input "5.24"
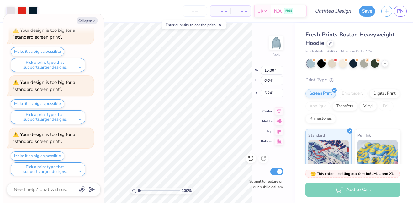
type textarea "x"
type input "4.17"
type textarea "x"
type input "3.90"
type textarea "x"
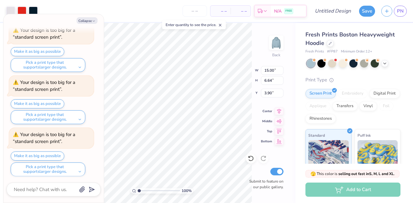
type input "4.24"
type textarea "x"
type input "4.44"
type textarea "x"
type input "3.83"
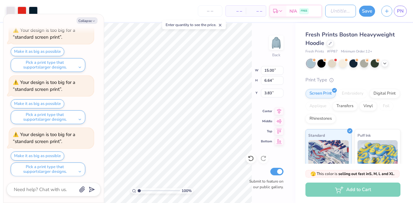
click at [342, 11] on input "Design Title" at bounding box center [340, 11] width 31 height 13
click at [332, 12] on input "Design Title" at bounding box center [340, 11] width 31 height 13
type input "A"
type textarea "x"
type input "AM"
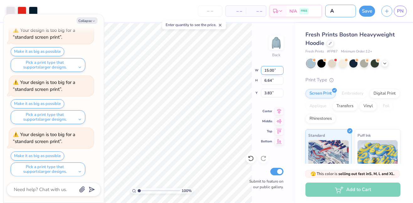
type textarea "x"
type input "AME"
type textarea "x"
type input "AMER"
type textarea "x"
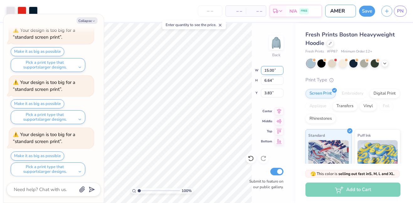
type input "AMERI"
type textarea "x"
type input "AMERIC"
type textarea "x"
type input "AMERICA"
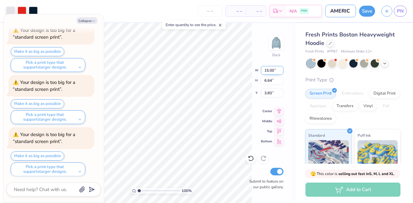
type textarea "x"
type input "AMERICA"
type textarea "x"
type input "AMERICA P"
type textarea "x"
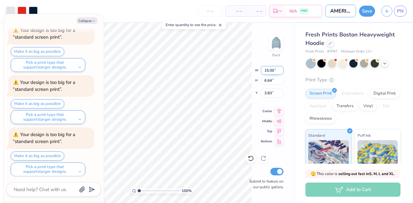
type input "AMERICA PA"
type textarea "x"
type input "AMERICA PAR"
type textarea "x"
type input "AMERICA PARK"
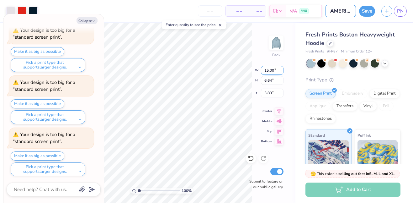
type textarea "x"
type input "AMERICA PARKE"
type textarea "x"
type input "AMERICA PARKE"
type textarea "x"
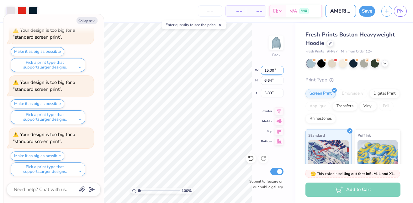
type input "AMERICA PARKE S"
type textarea "x"
type input "AMERICA PARKE SE"
type textarea "x"
type input "AMERICA [PERSON_NAME] SET"
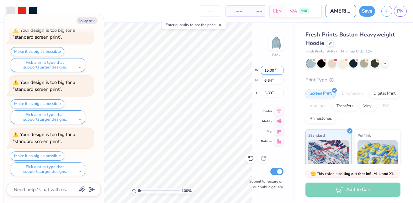
type textarea "x"
type input "AMERICA [PERSON_NAME] SET"
click at [365, 10] on button "Save" at bounding box center [367, 10] width 16 height 11
type textarea "x"
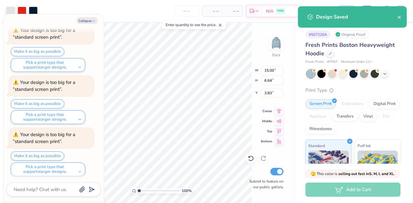
click at [397, 17] on div "Design Saved" at bounding box center [356, 17] width 81 height 8
click at [398, 15] on icon "close" at bounding box center [399, 17] width 4 height 5
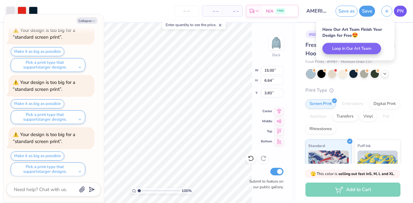
click at [397, 10] on span "PN" at bounding box center [400, 11] width 7 height 7
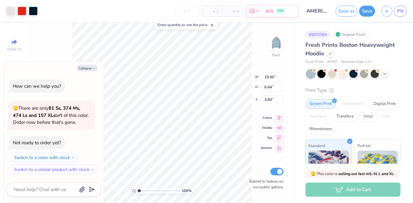
type textarea "x"
type input "4.24"
type textarea "x"
type input "4.64"
click at [367, 10] on button "Save" at bounding box center [367, 10] width 16 height 11
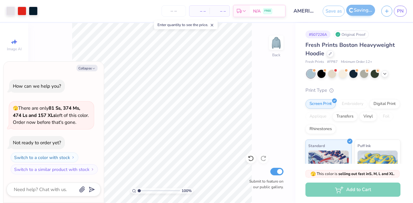
type textarea "x"
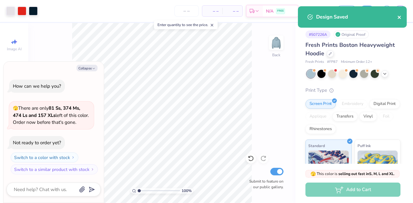
click at [400, 18] on icon "close" at bounding box center [399, 17] width 4 height 5
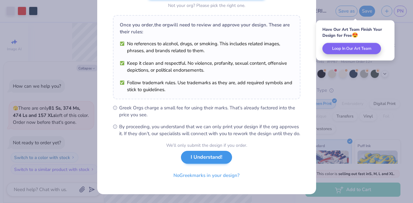
scroll to position [91, 0]
click at [215, 158] on button "I Understand!" at bounding box center [206, 157] width 51 height 13
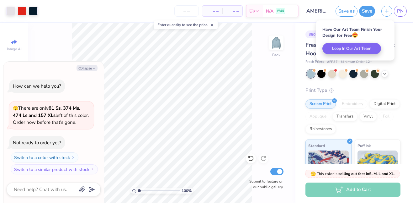
scroll to position [0, 0]
click at [405, 11] on link "PN" at bounding box center [400, 11] width 13 height 11
